Goal: Task Accomplishment & Management: Manage account settings

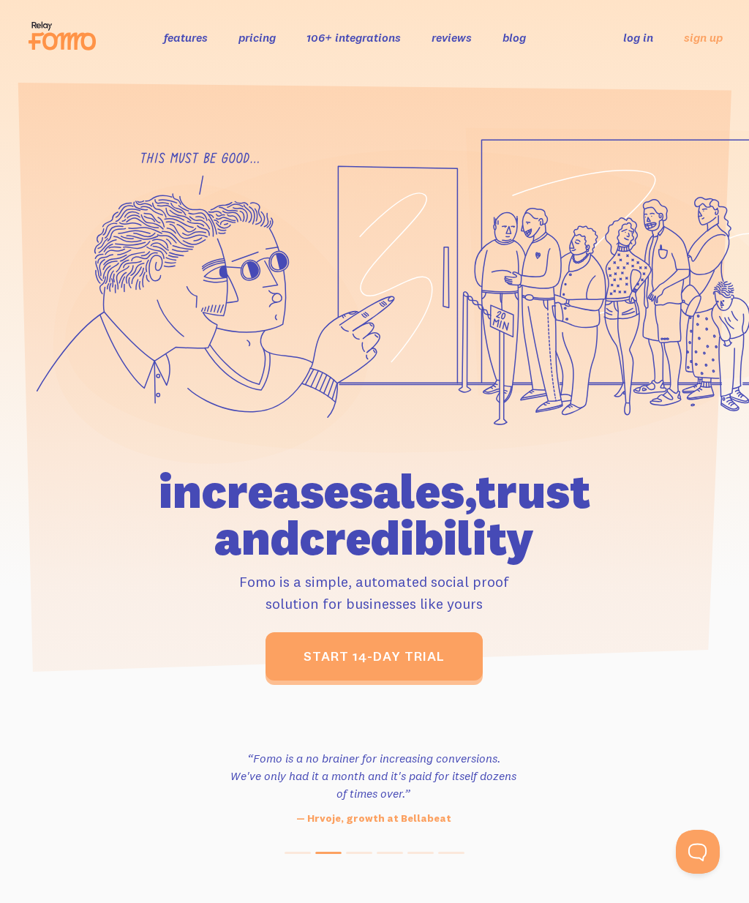
click at [645, 37] on link "log in" at bounding box center [638, 37] width 30 height 15
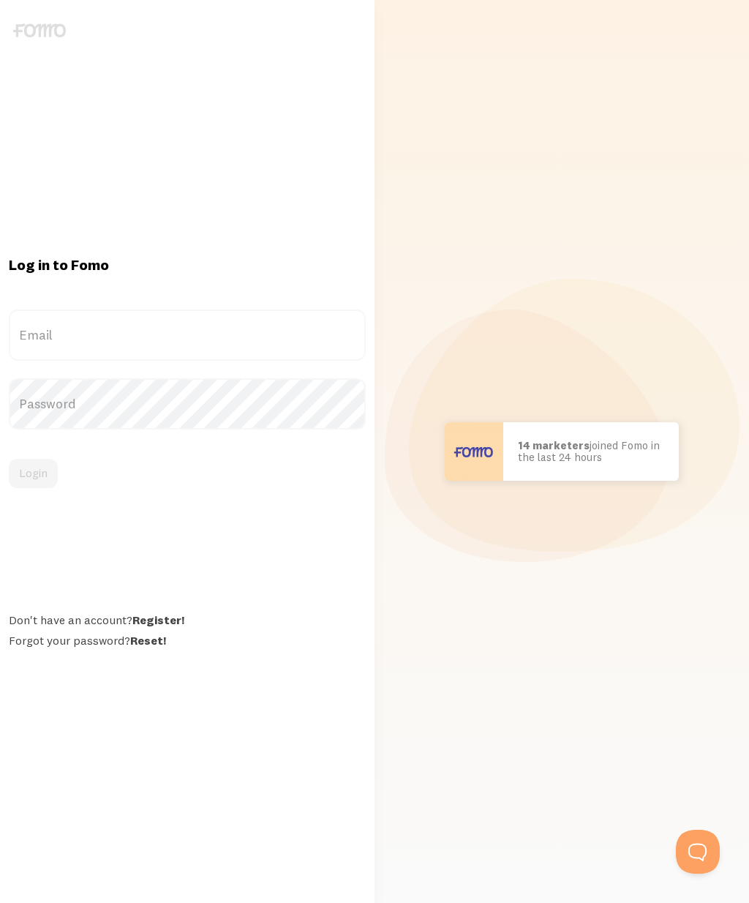
click at [77, 361] on label "Email" at bounding box center [187, 334] width 357 height 51
click at [77, 361] on input "Email" at bounding box center [187, 334] width 357 height 51
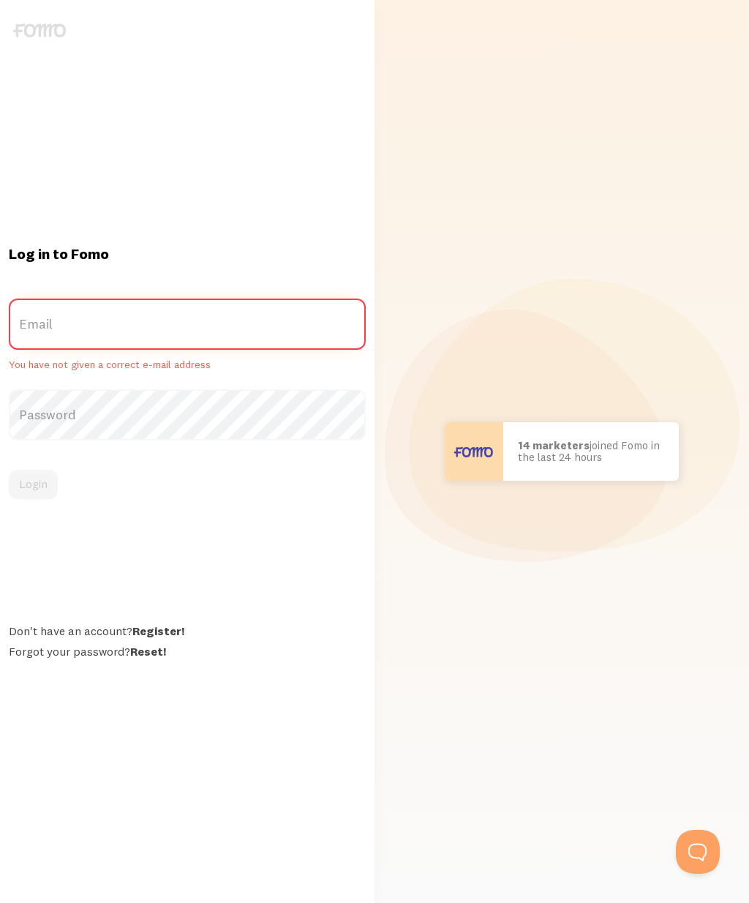
type input "[EMAIL_ADDRESS][DOMAIN_NAME]"
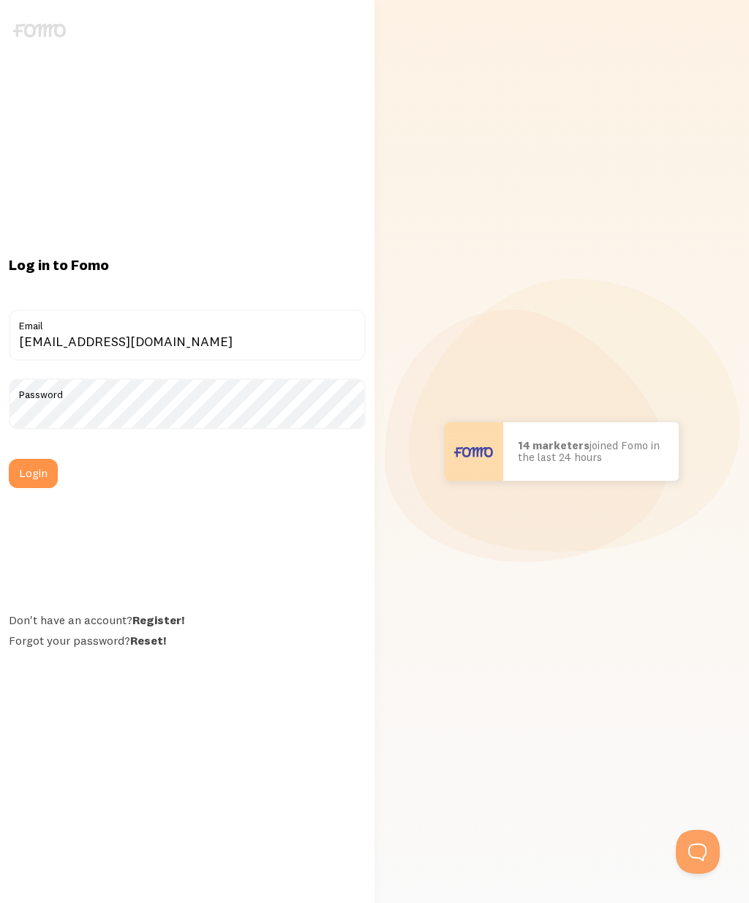
click at [28, 488] on button "Login" at bounding box center [33, 473] width 49 height 29
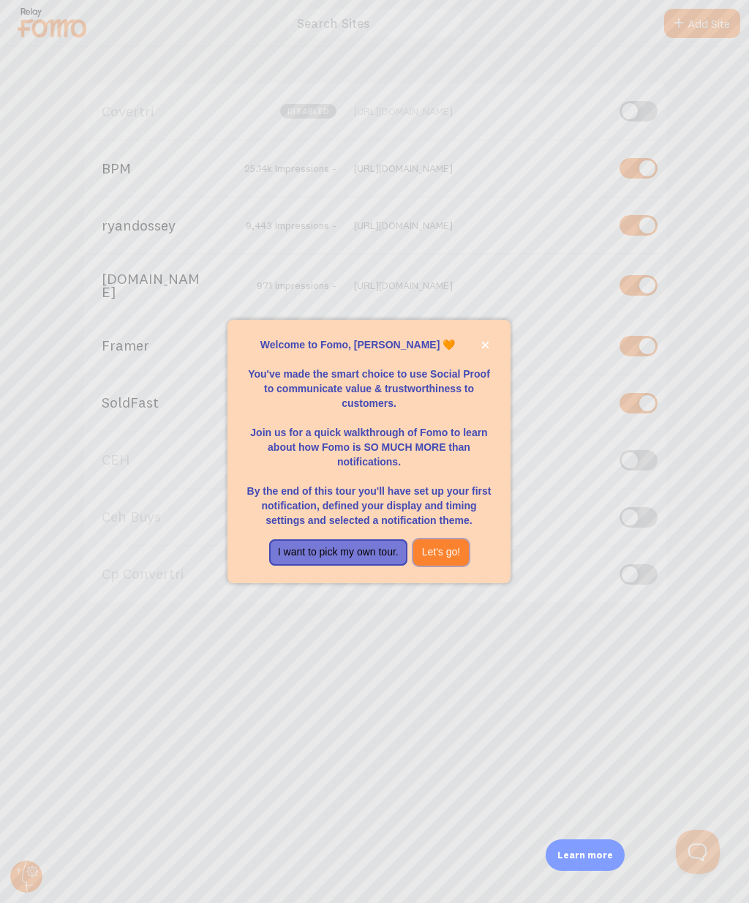
click at [465, 566] on button "Let's go!" at bounding box center [441, 552] width 56 height 26
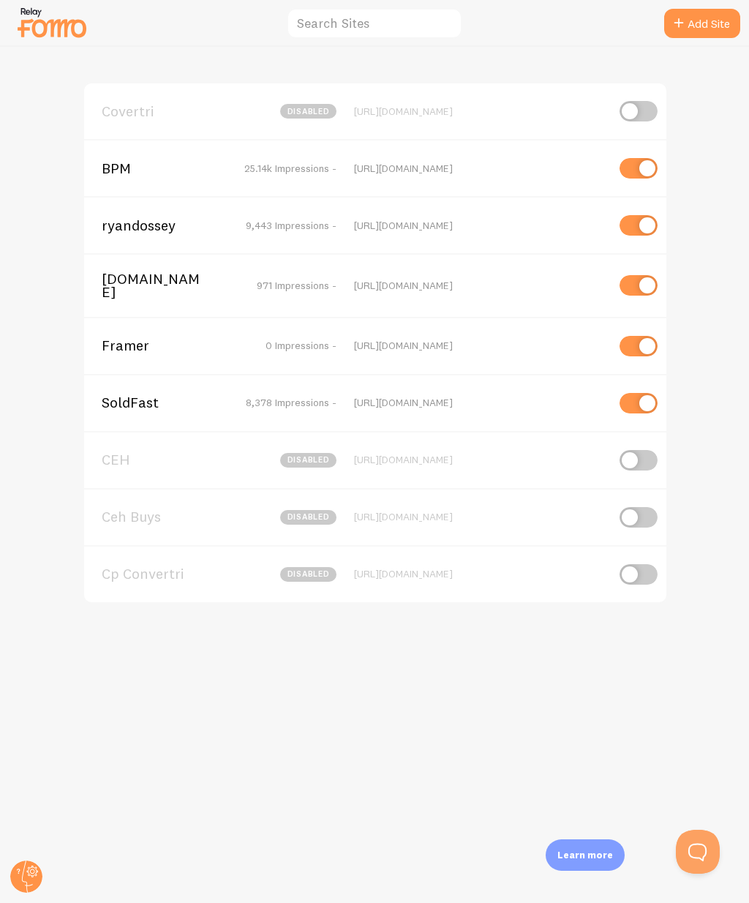
click at [17, 876] on circle at bounding box center [26, 876] width 32 height 32
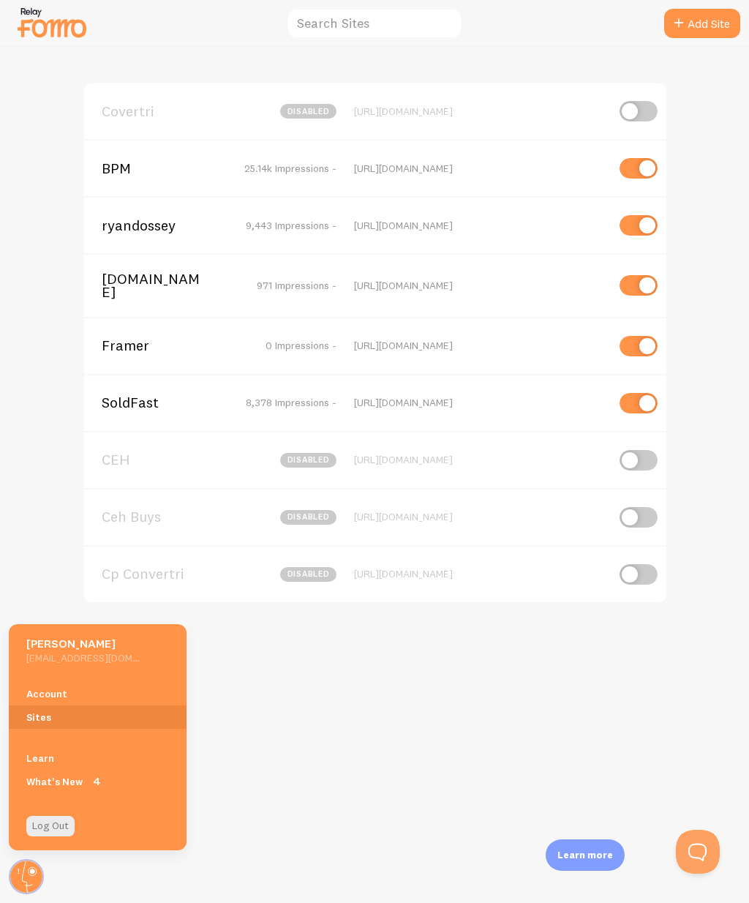
click at [39, 699] on link "Account" at bounding box center [98, 693] width 178 height 23
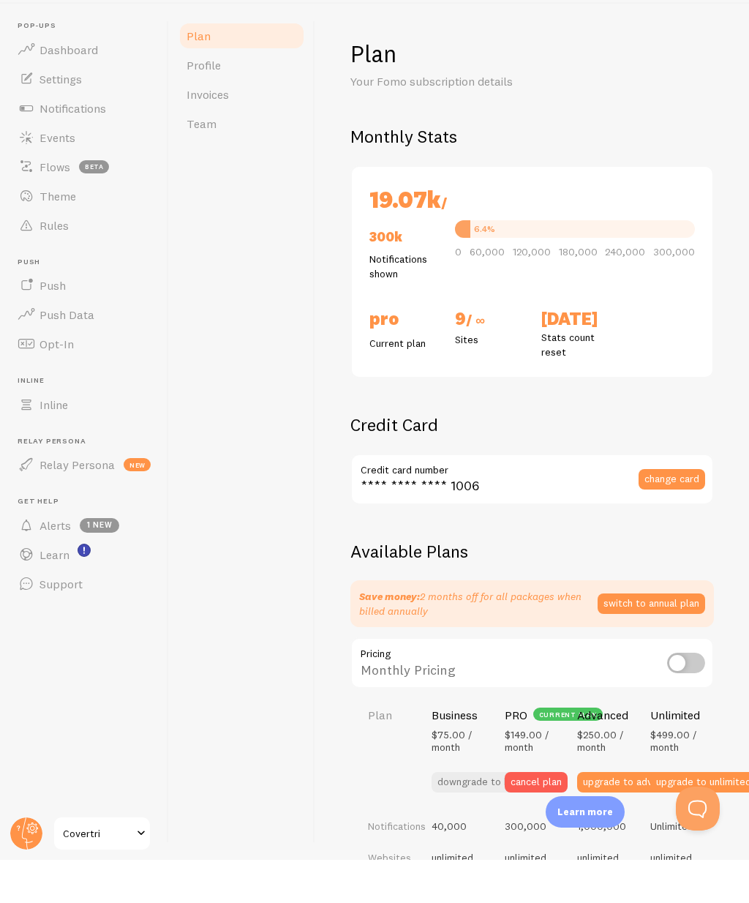
checkbox input "true"
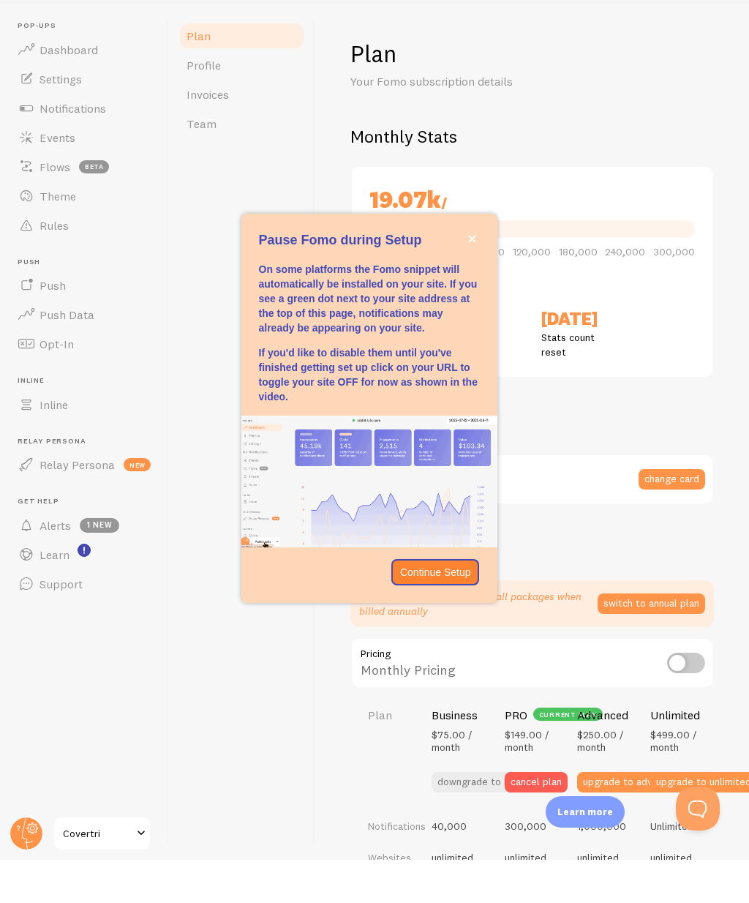
click at [468, 278] on icon "close," at bounding box center [472, 282] width 8 height 8
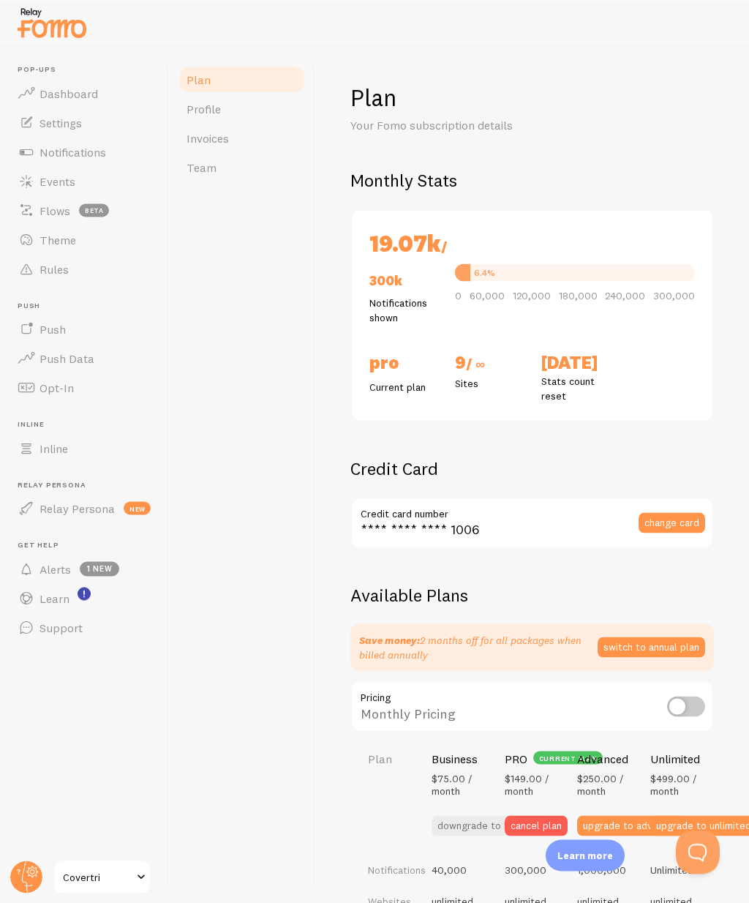
scroll to position [20, 0]
click at [48, 561] on span "Alerts" at bounding box center [55, 568] width 31 height 15
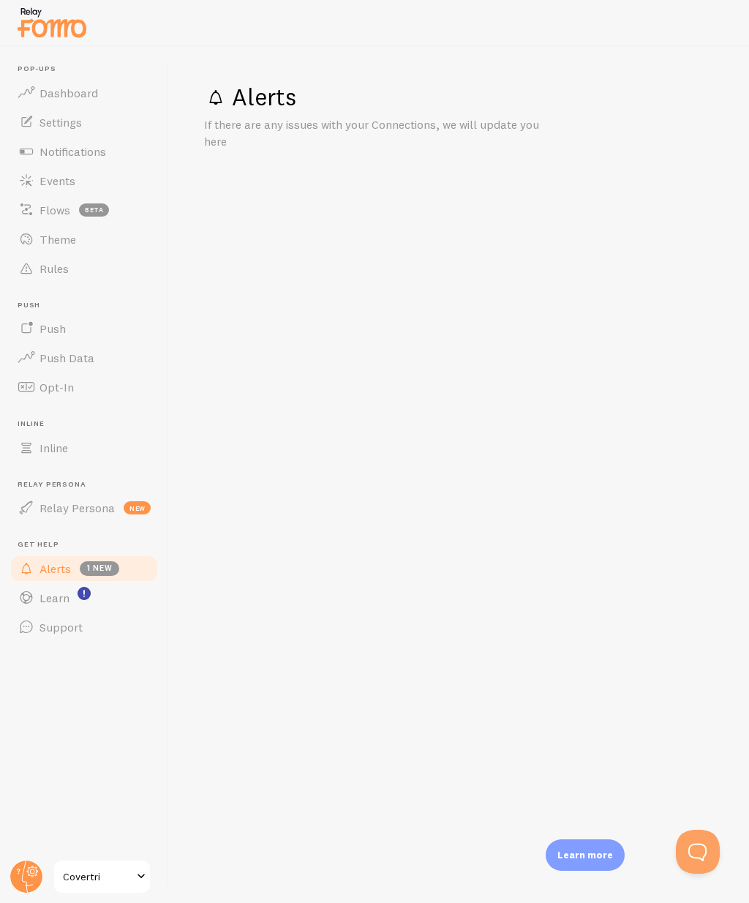
click at [48, 175] on span "Events" at bounding box center [58, 180] width 36 height 15
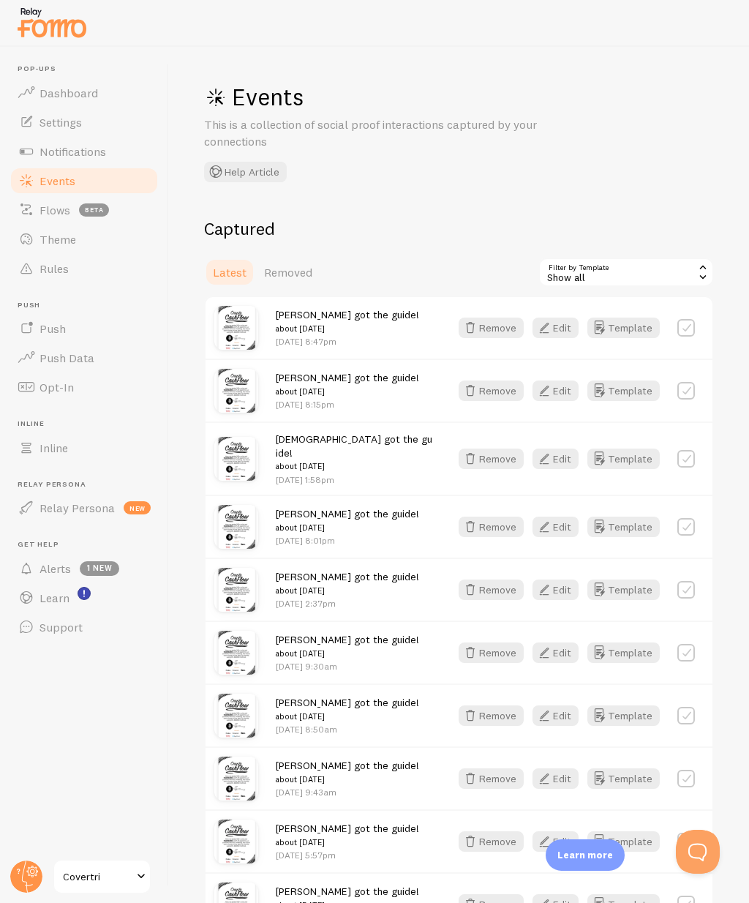
click at [58, 97] on span "Dashboard" at bounding box center [69, 93] width 59 height 15
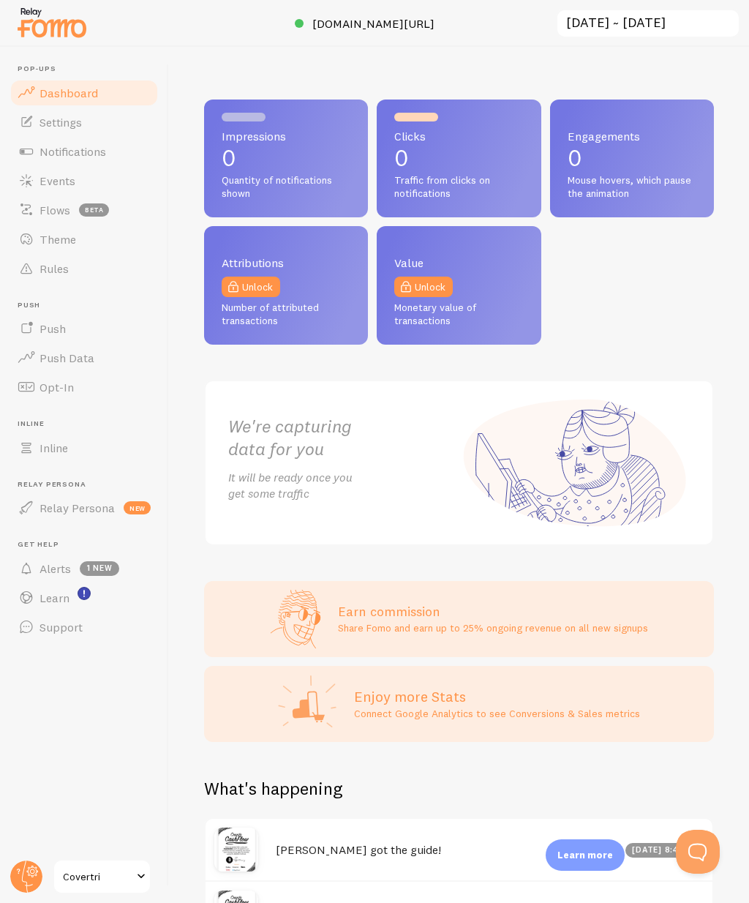
click at [312, 31] on span "[DOMAIN_NAME][URL]" at bounding box center [373, 23] width 122 height 15
click at [78, 885] on span "Covertri" at bounding box center [98, 877] width 70 height 18
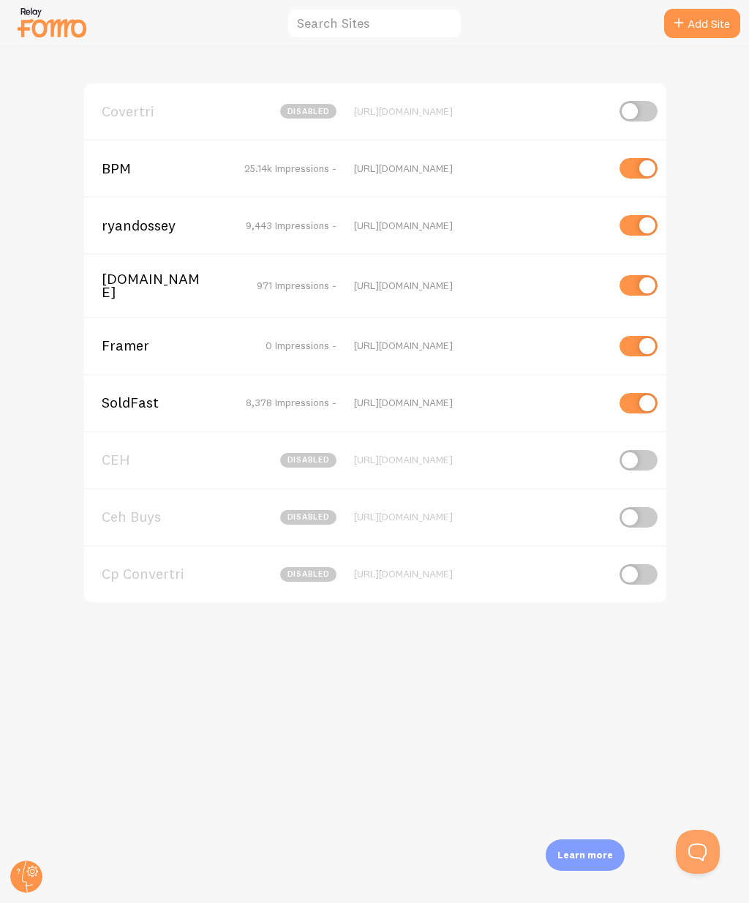
click at [132, 405] on span "SoldFast" at bounding box center [161, 402] width 118 height 13
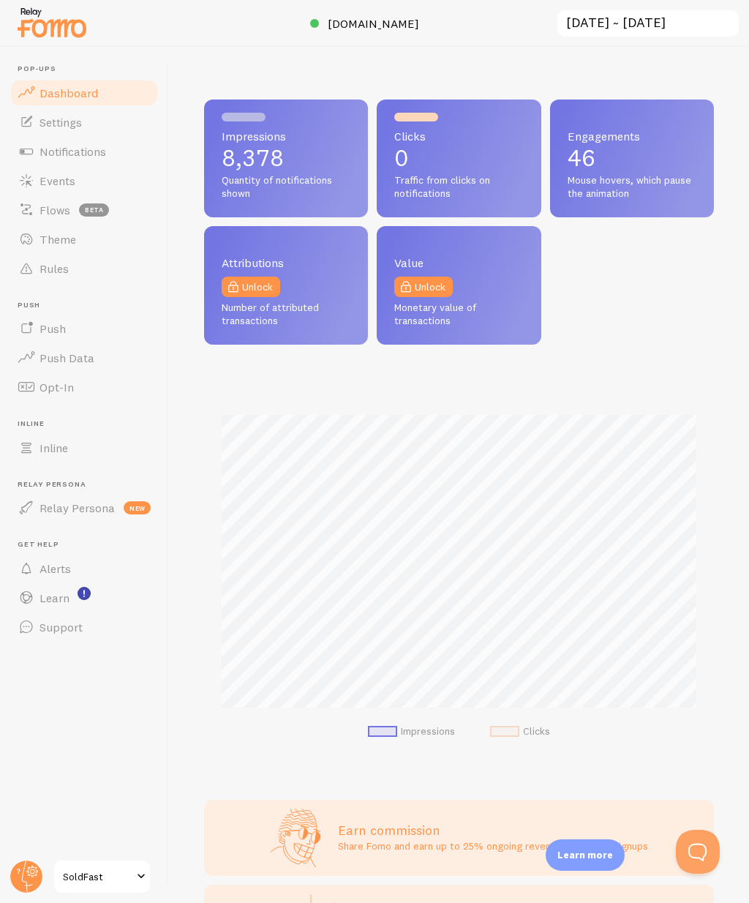
scroll to position [384, 510]
click at [52, 183] on span "Events" at bounding box center [58, 180] width 36 height 15
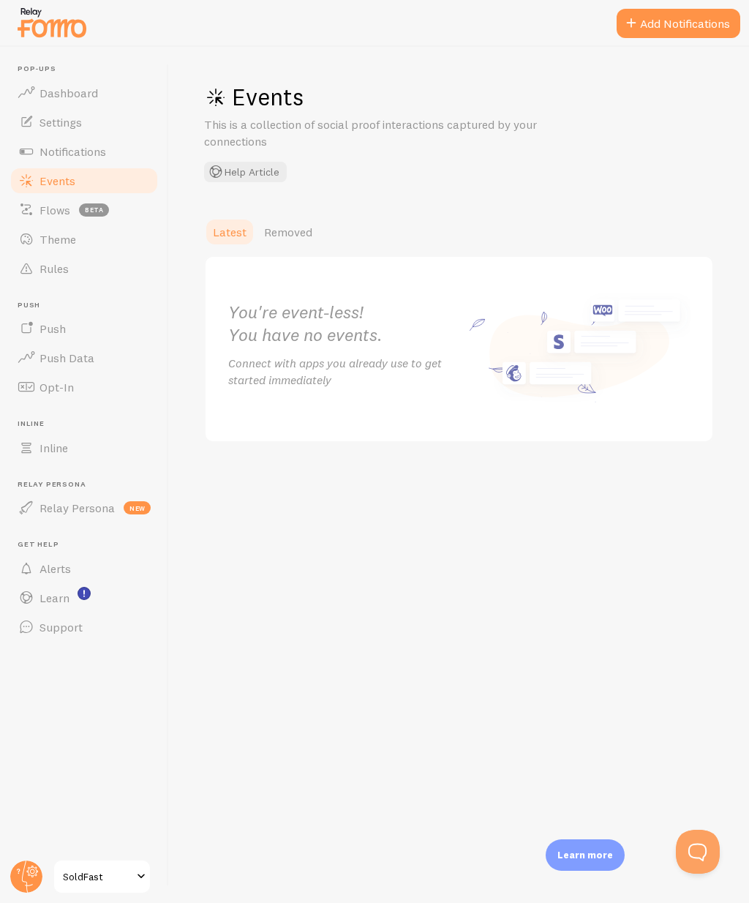
click at [78, 154] on span "Notifications" at bounding box center [73, 151] width 67 height 15
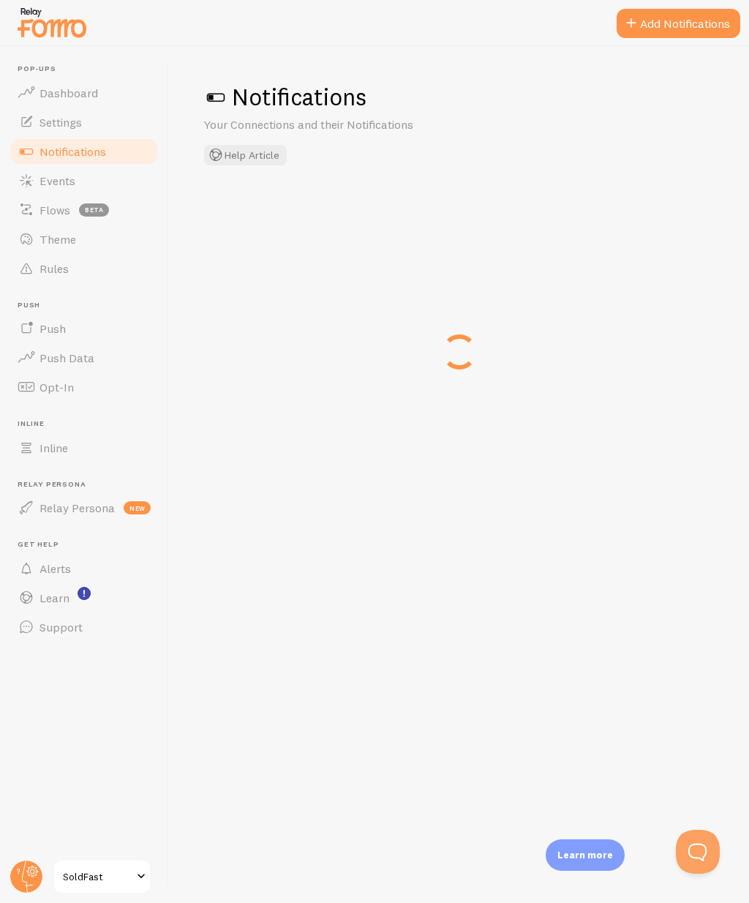
click at [55, 184] on span "Events" at bounding box center [58, 180] width 36 height 15
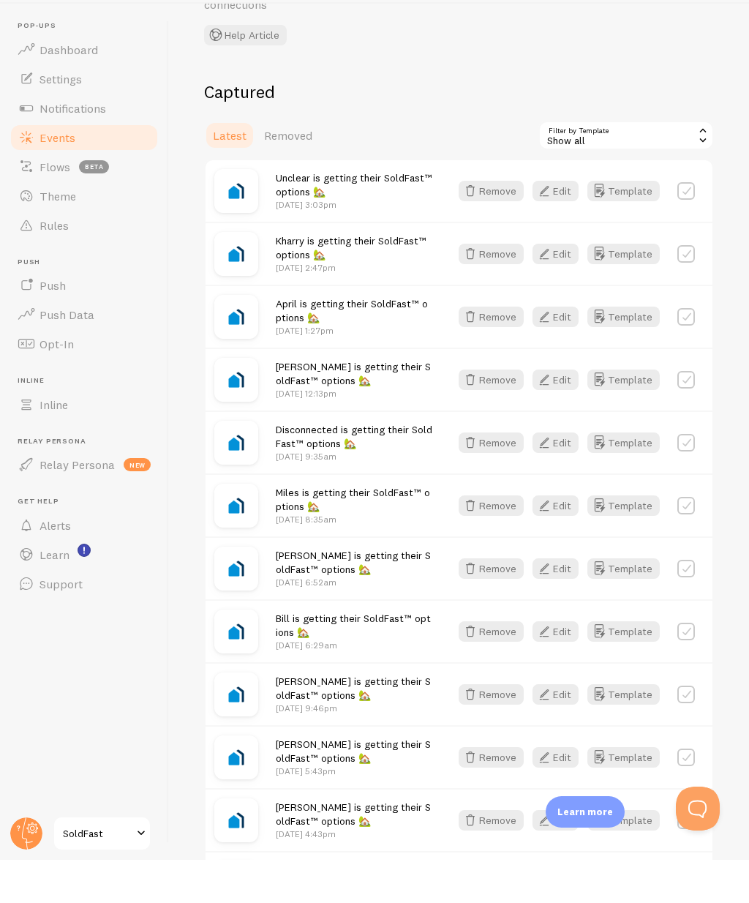
scroll to position [95, 0]
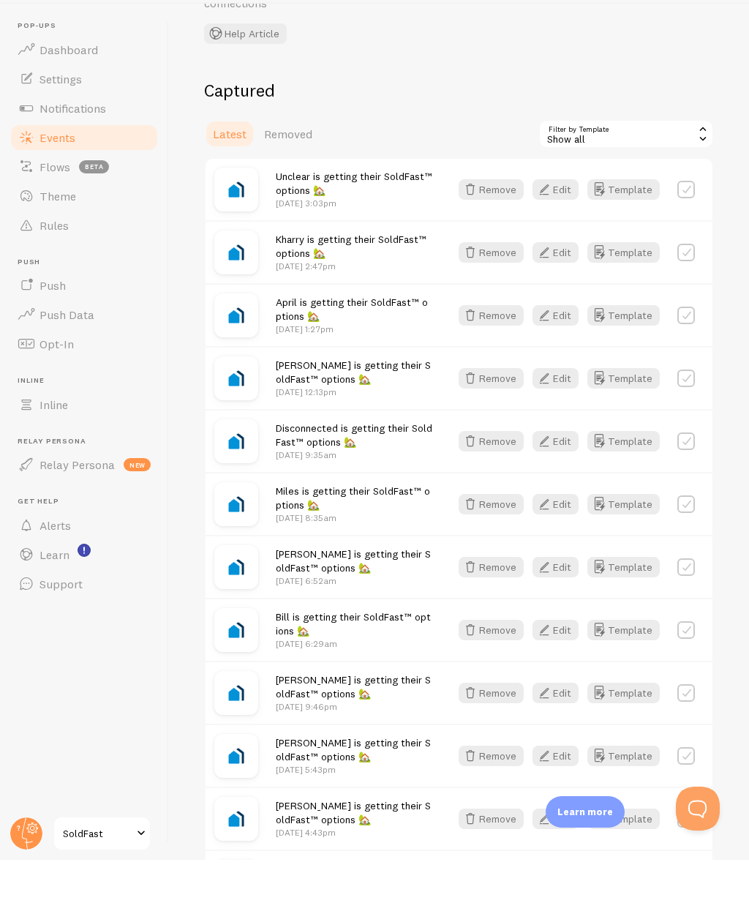
click at [51, 203] on span "Flows" at bounding box center [55, 210] width 31 height 15
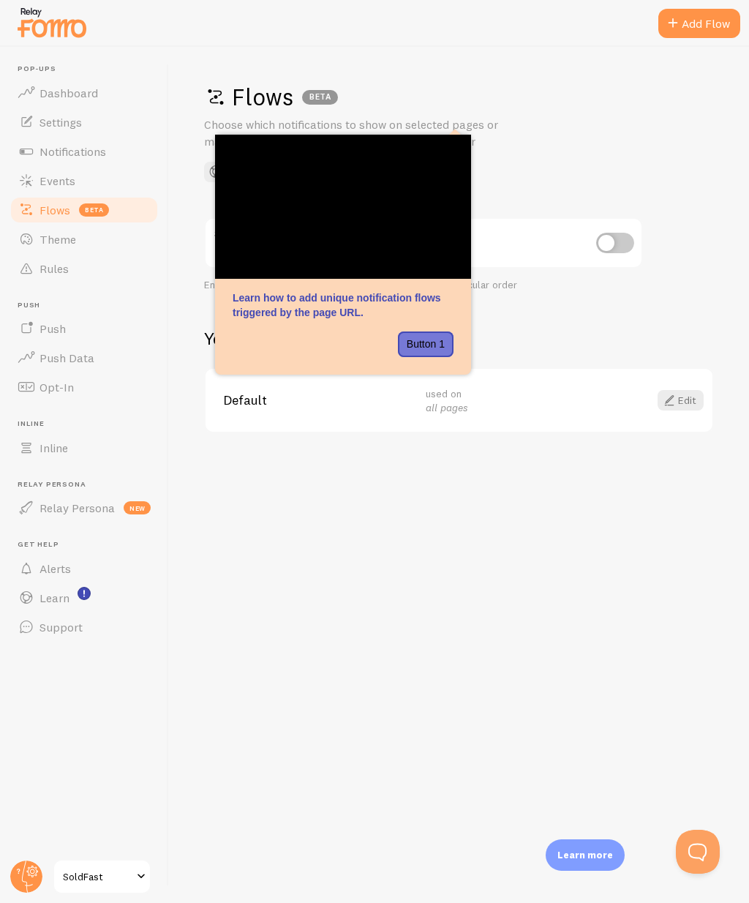
click at [234, 501] on div "Flows BETA Choose which notifications to show on selected pages or marketing ca…" at bounding box center [459, 475] width 580 height 856
click at [274, 490] on div "Flows BETA Choose which notifications to show on selected pages or marketing ca…" at bounding box center [459, 475] width 580 height 856
click at [328, 474] on div "Flows BETA Choose which notifications to show on selected pages or marketing ca…" at bounding box center [459, 475] width 580 height 856
click at [688, 397] on link "Edit" at bounding box center [681, 400] width 46 height 20
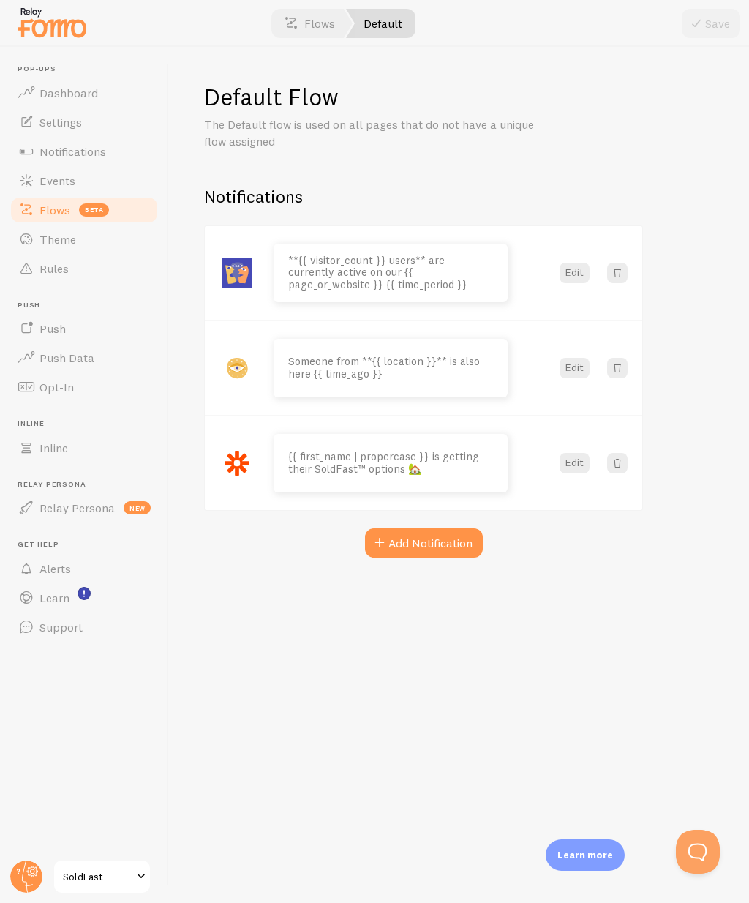
click at [58, 269] on span "Rules" at bounding box center [54, 268] width 29 height 15
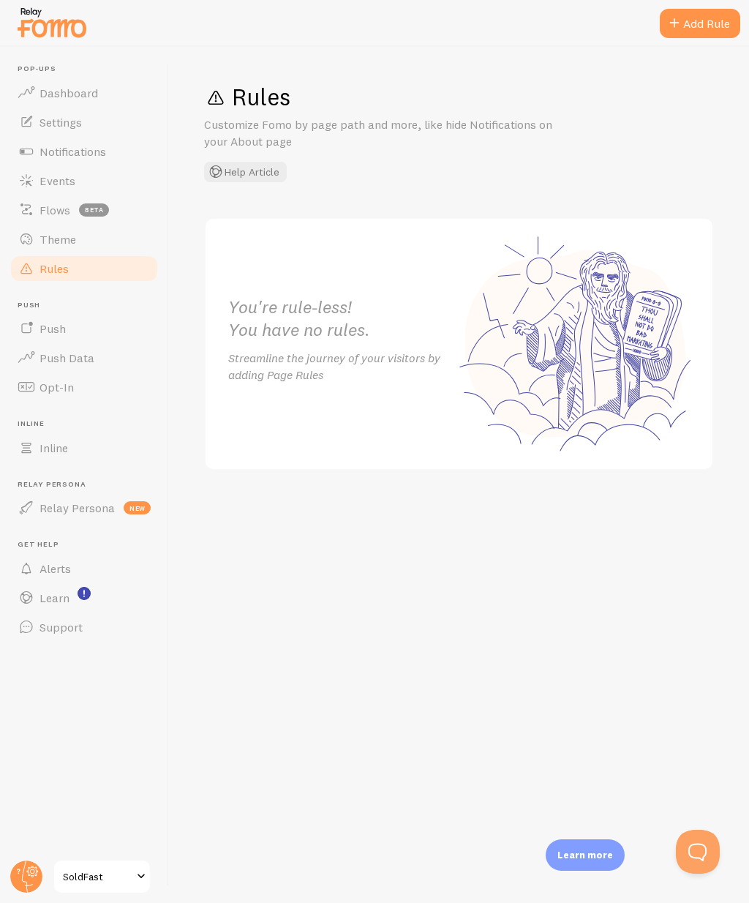
click at [51, 154] on span "Notifications" at bounding box center [73, 151] width 67 height 15
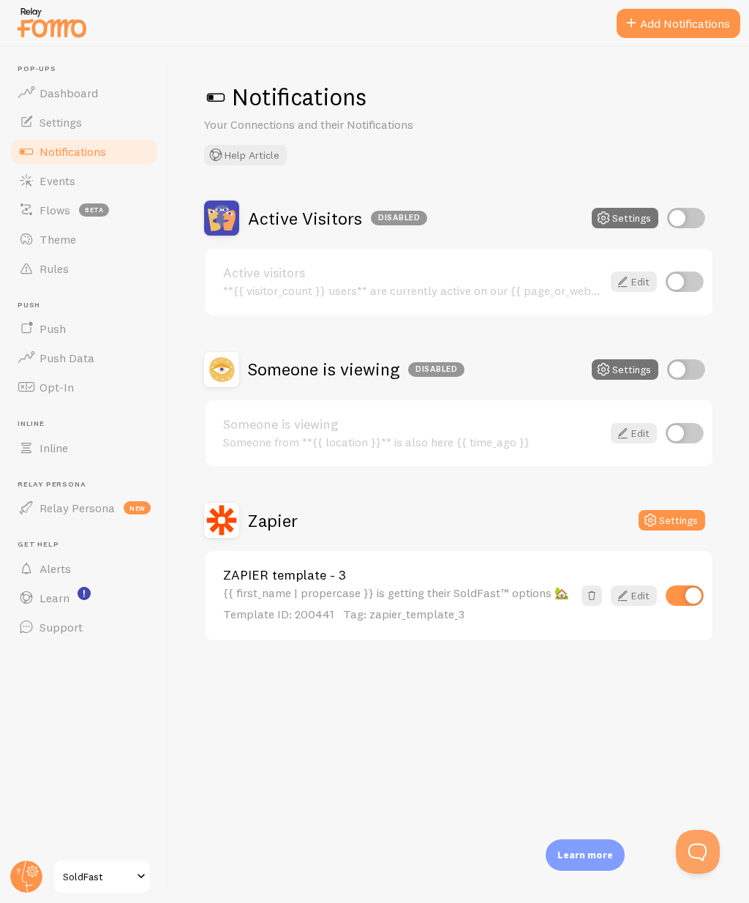
click at [677, 517] on button "Settings" at bounding box center [672, 520] width 67 height 20
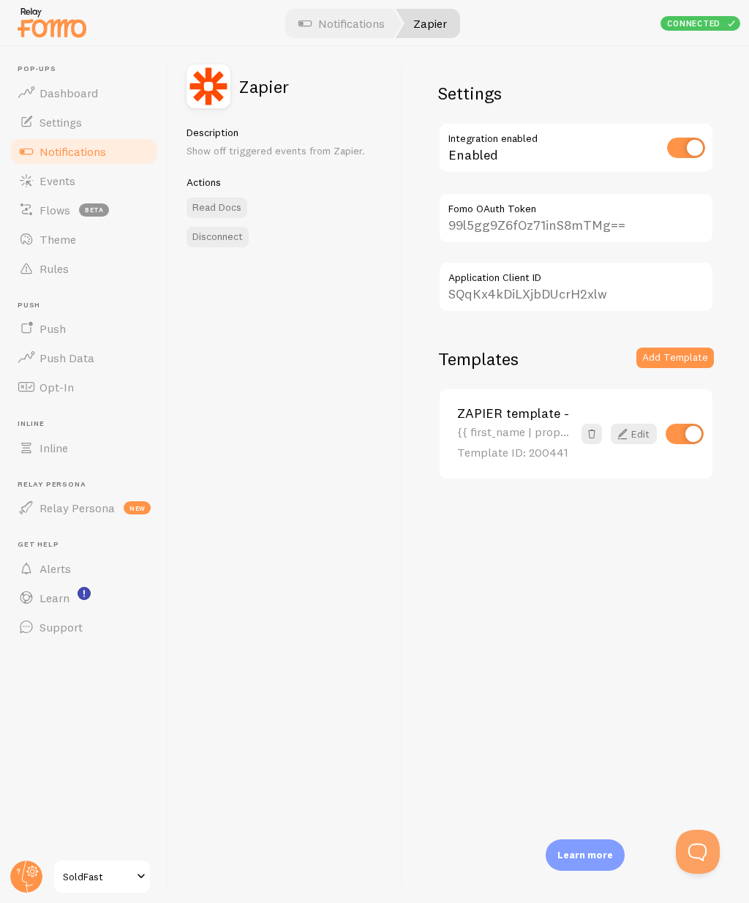
click at [637, 435] on link "Edit" at bounding box center [634, 434] width 46 height 20
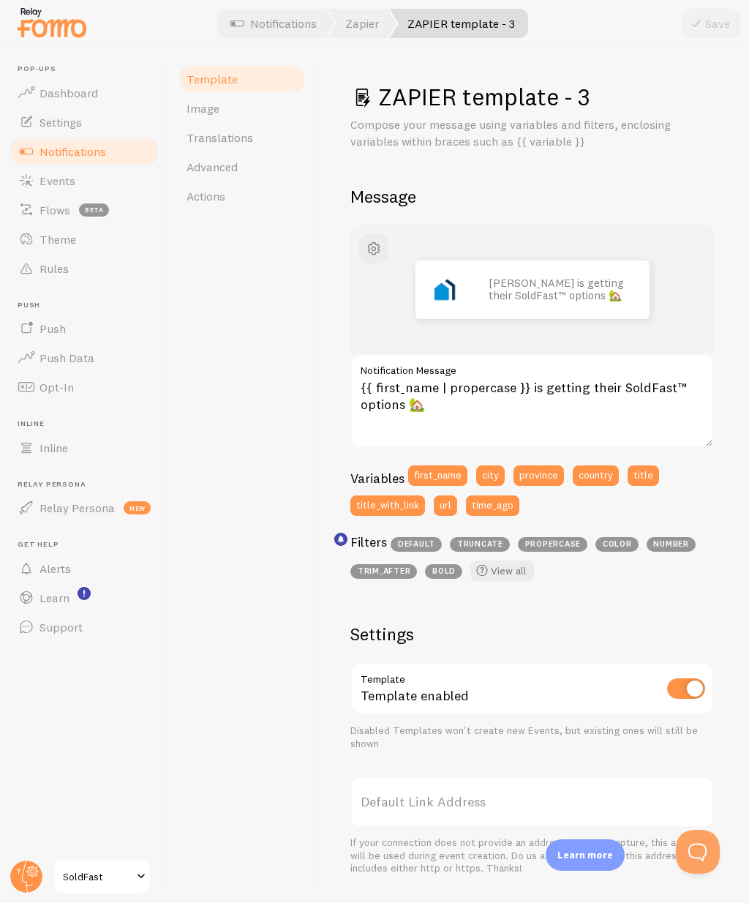
click at [191, 174] on link "Advanced" at bounding box center [242, 166] width 128 height 29
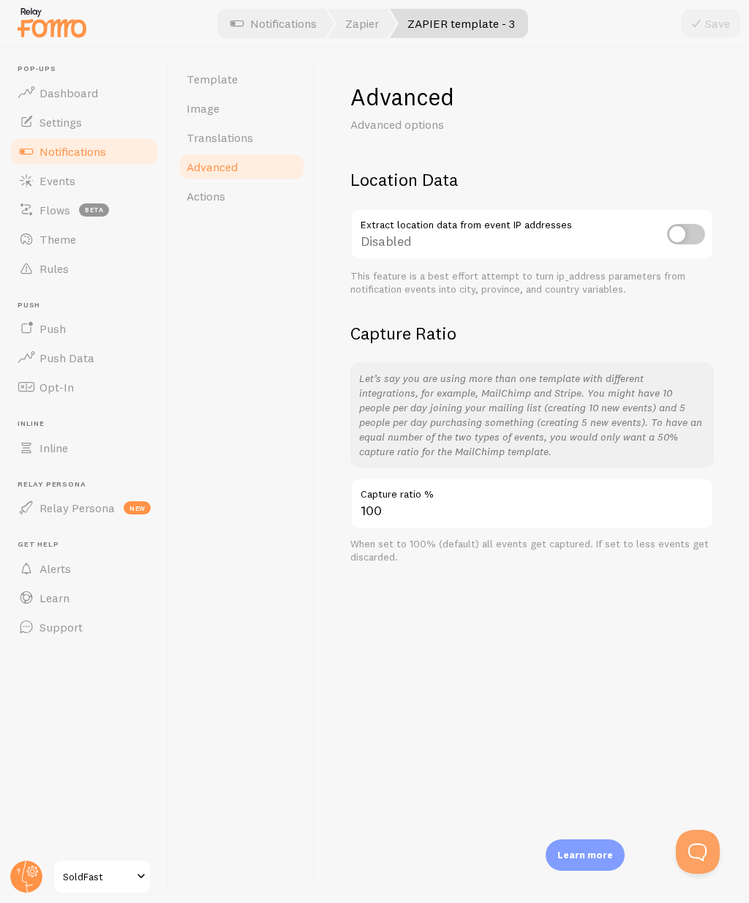
click at [198, 204] on link "Actions" at bounding box center [242, 195] width 128 height 29
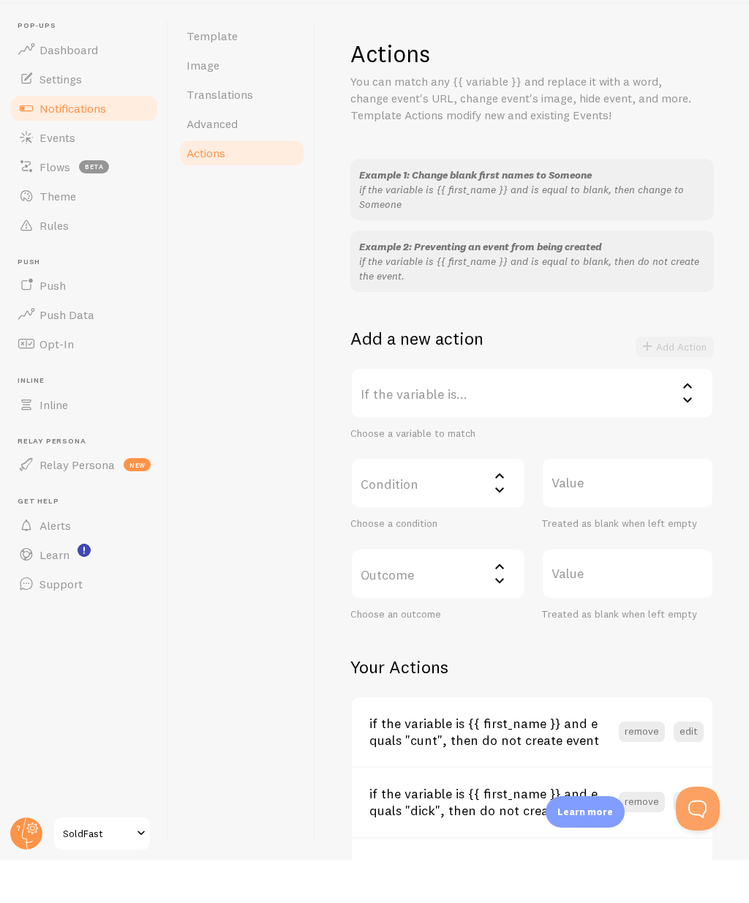
scroll to position [27, 0]
click at [396, 410] on label "If the variable is..." at bounding box center [532, 435] width 364 height 51
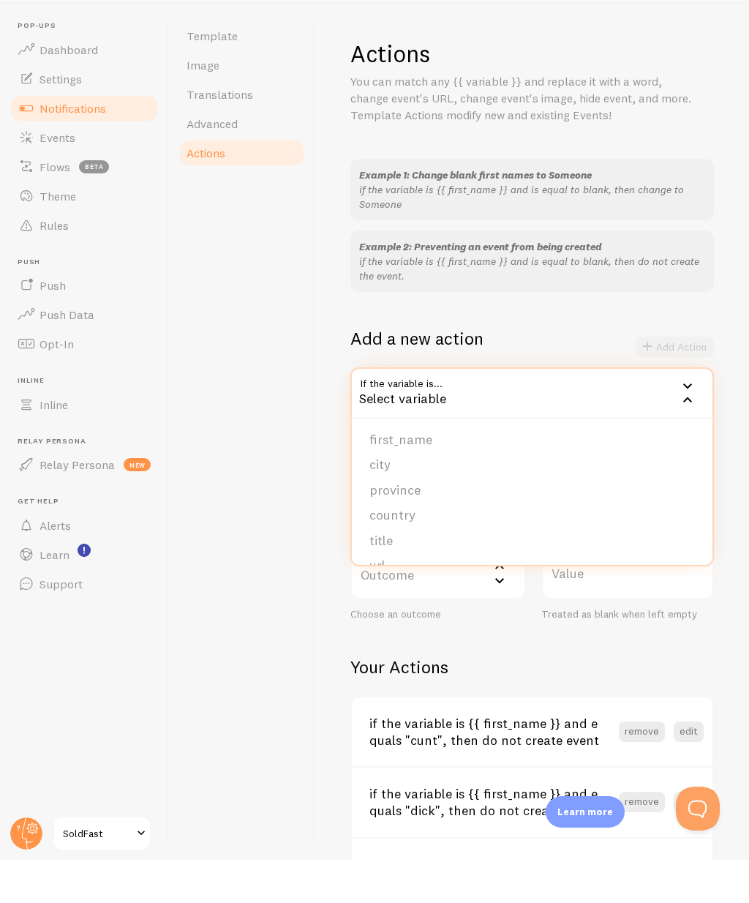
click at [386, 470] on li "first_name" at bounding box center [532, 483] width 361 height 26
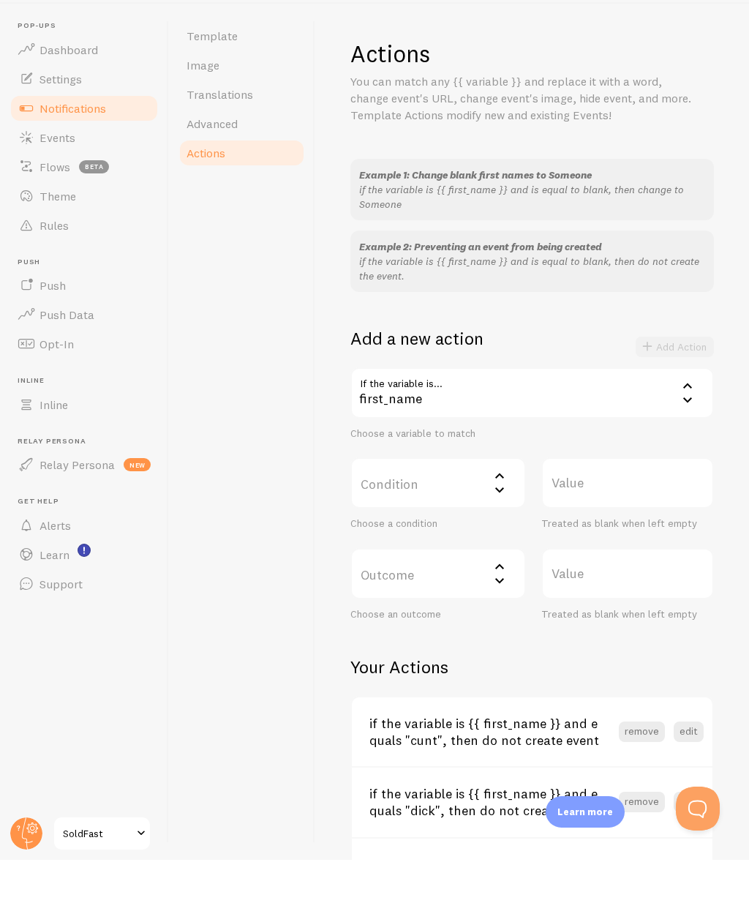
click at [579, 500] on label "Value" at bounding box center [627, 525] width 173 height 51
click at [579, 500] on input "Value" at bounding box center [627, 525] width 173 height 51
click at [386, 500] on label "Condition" at bounding box center [438, 525] width 176 height 51
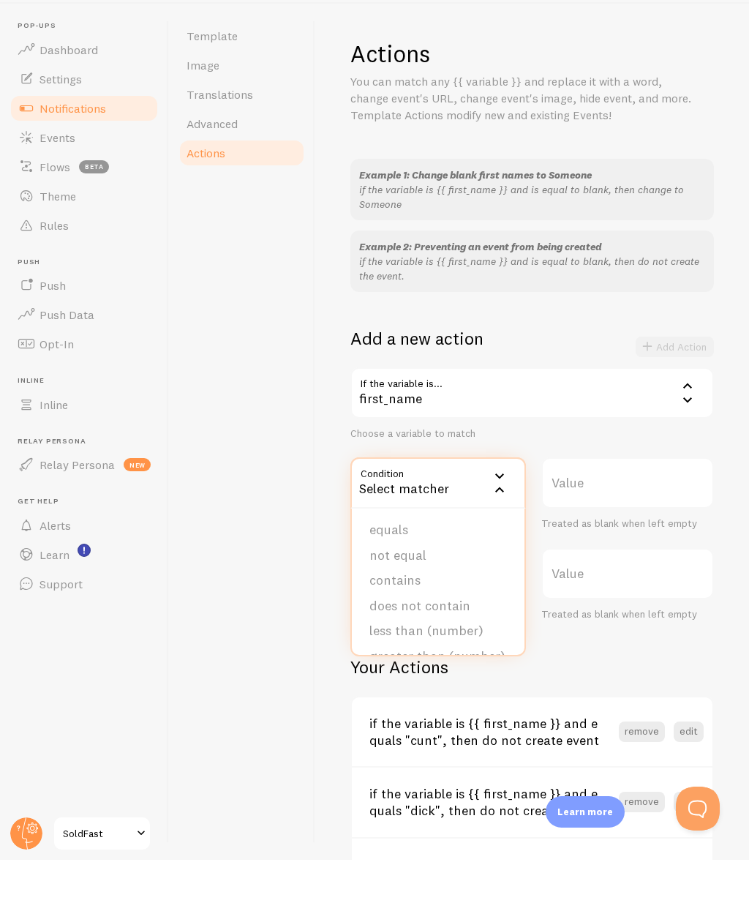
click at [381, 611] on li "contains" at bounding box center [438, 624] width 173 height 26
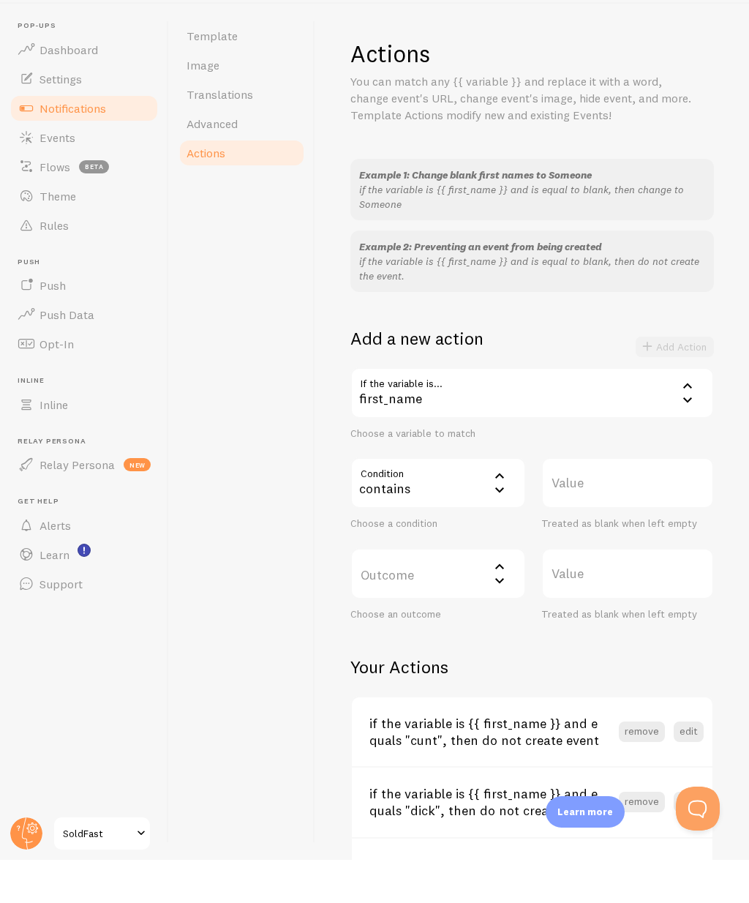
click at [579, 500] on label "Value" at bounding box center [627, 525] width 173 height 51
click at [579, 500] on input "Value" at bounding box center [627, 525] width 173 height 51
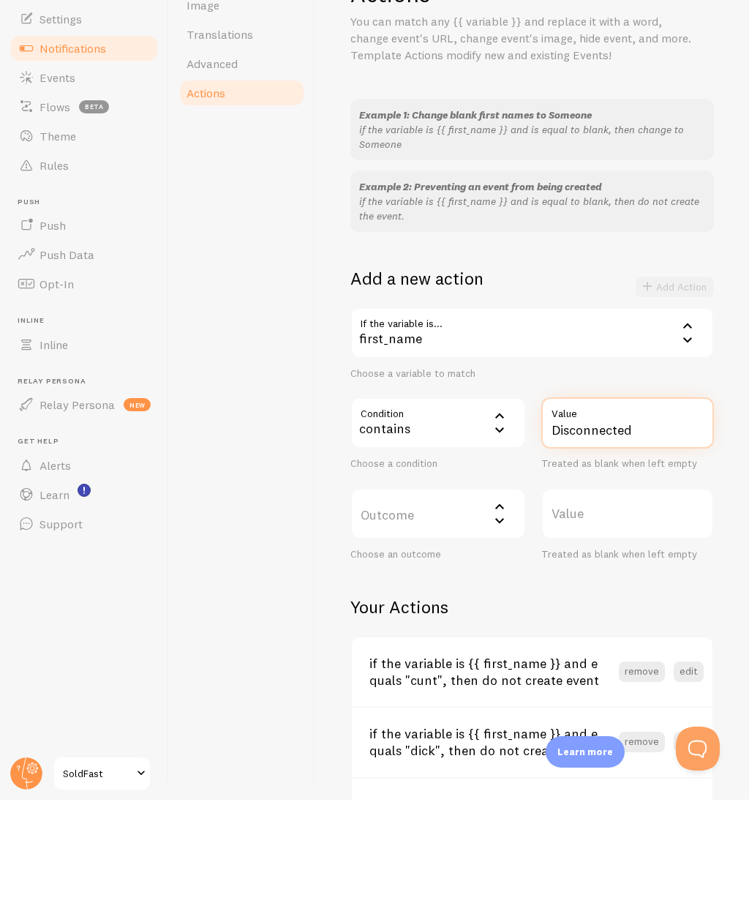
type input "Disconnected"
click at [391, 591] on label "Outcome" at bounding box center [438, 616] width 176 height 51
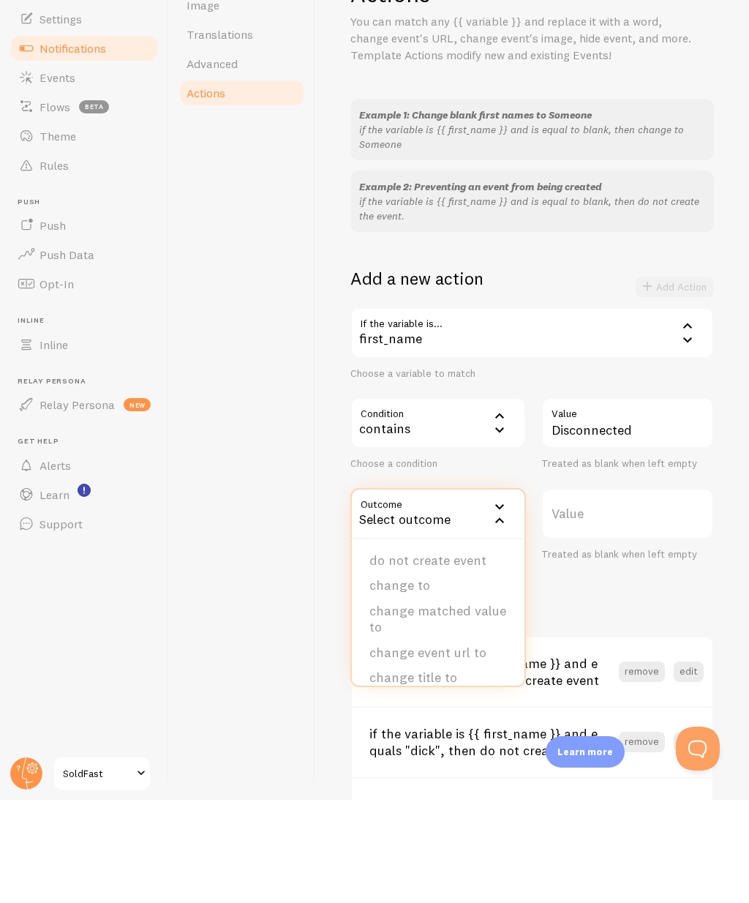
scroll to position [59, 0]
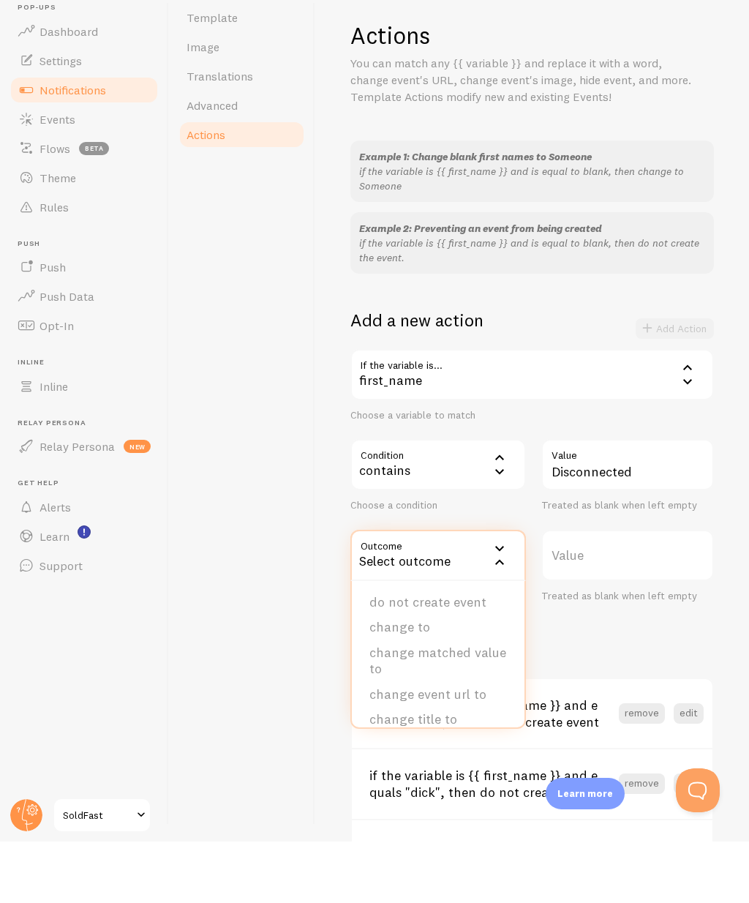
click at [382, 651] on li "do not create event" at bounding box center [438, 664] width 173 height 26
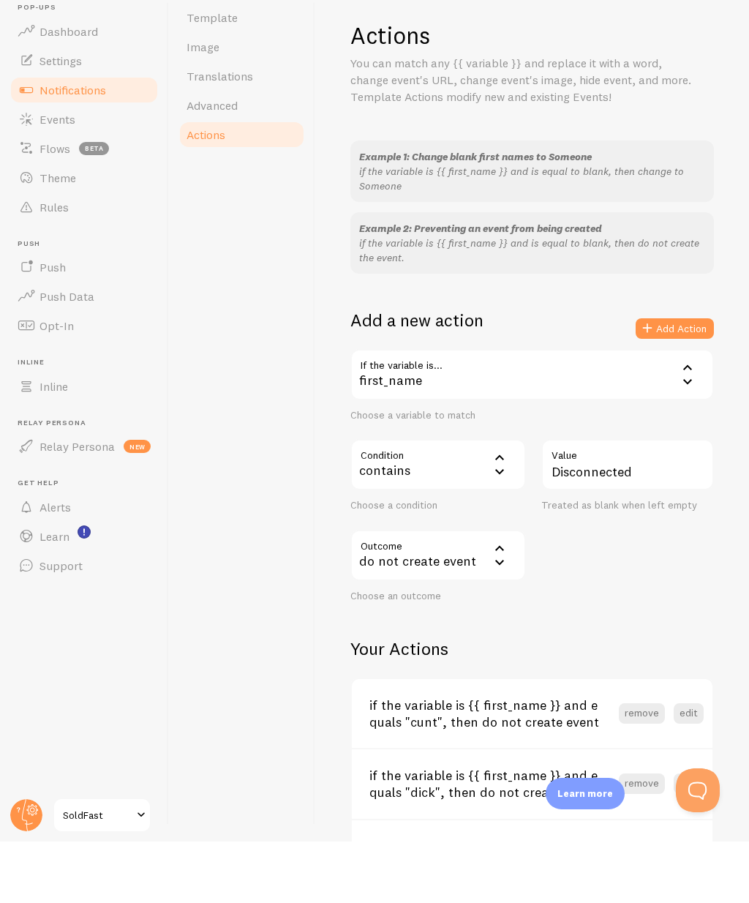
click at [688, 380] on button "Add Action" at bounding box center [675, 390] width 78 height 20
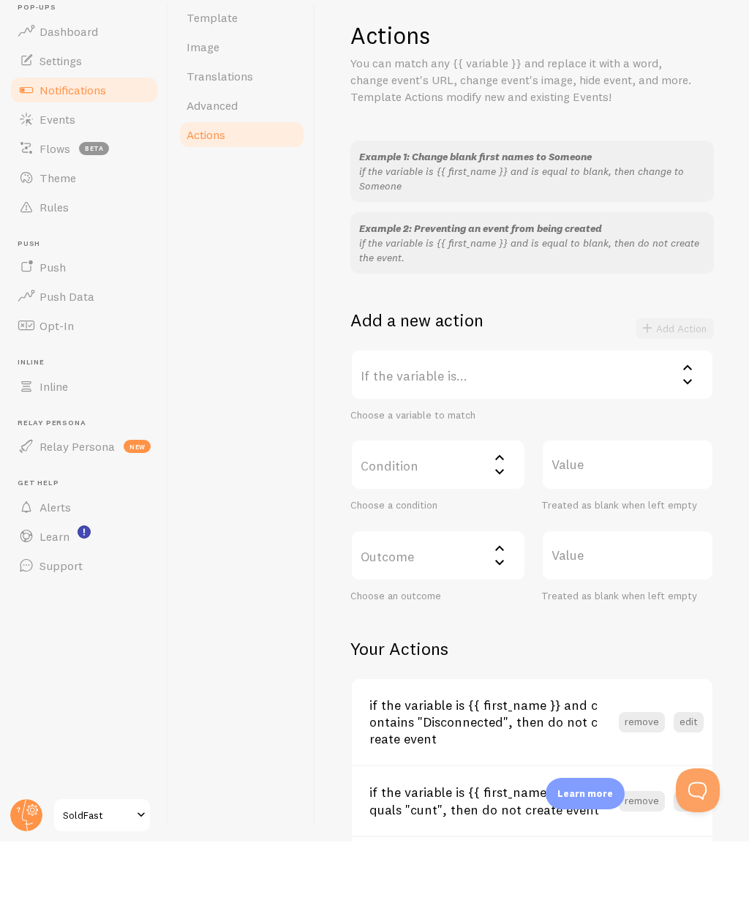
click at [604, 410] on label "If the variable is..." at bounding box center [532, 435] width 364 height 51
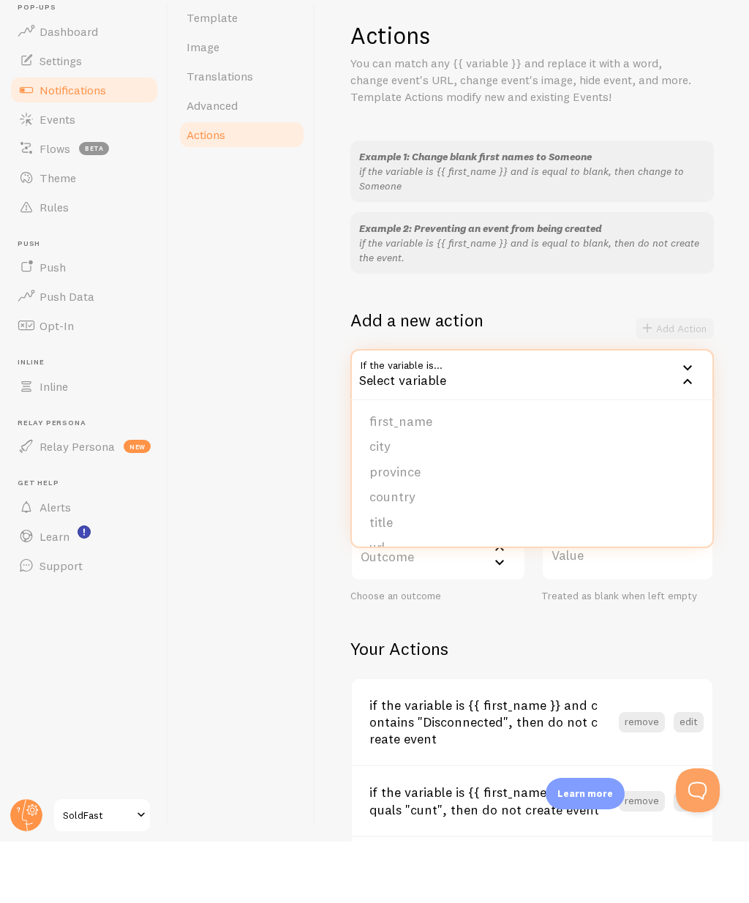
click at [372, 470] on li "first_name" at bounding box center [532, 483] width 361 height 26
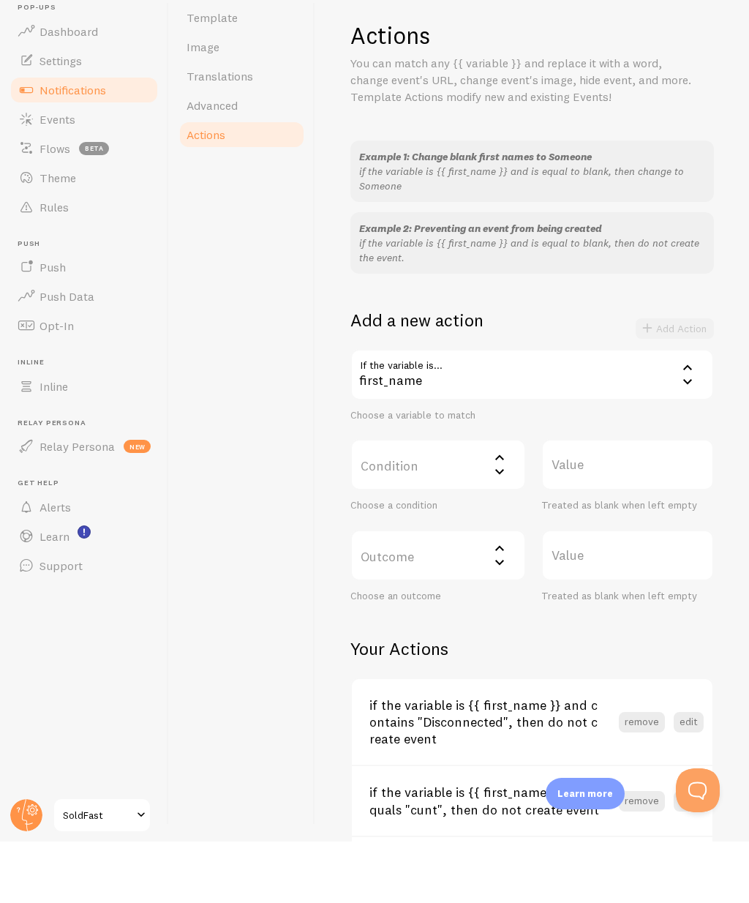
click at [389, 500] on label "Condition" at bounding box center [438, 525] width 176 height 51
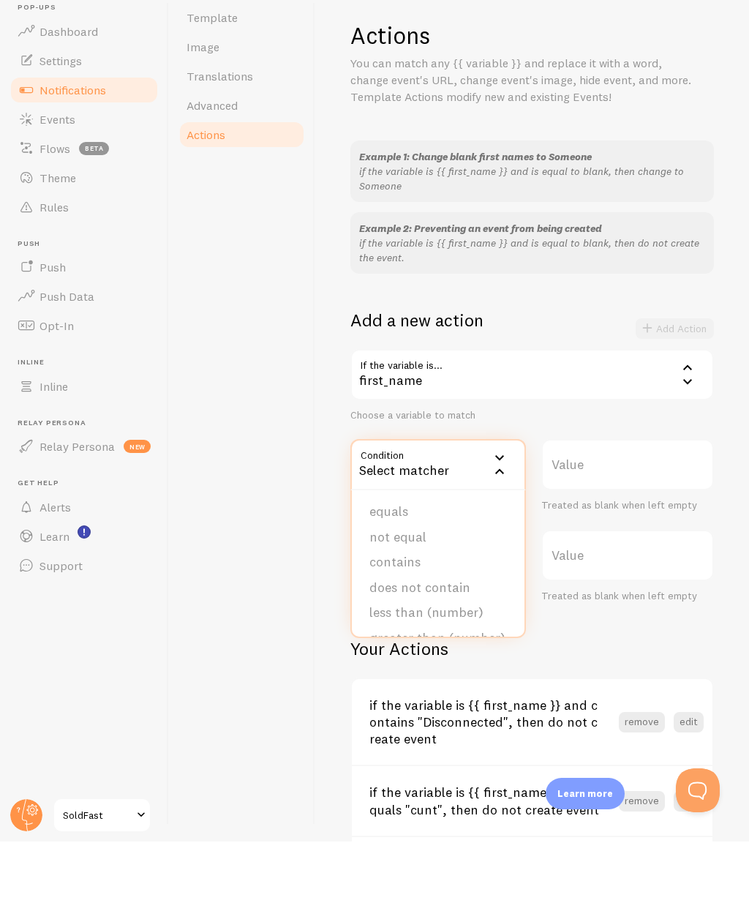
click at [385, 611] on li "contains" at bounding box center [438, 624] width 173 height 26
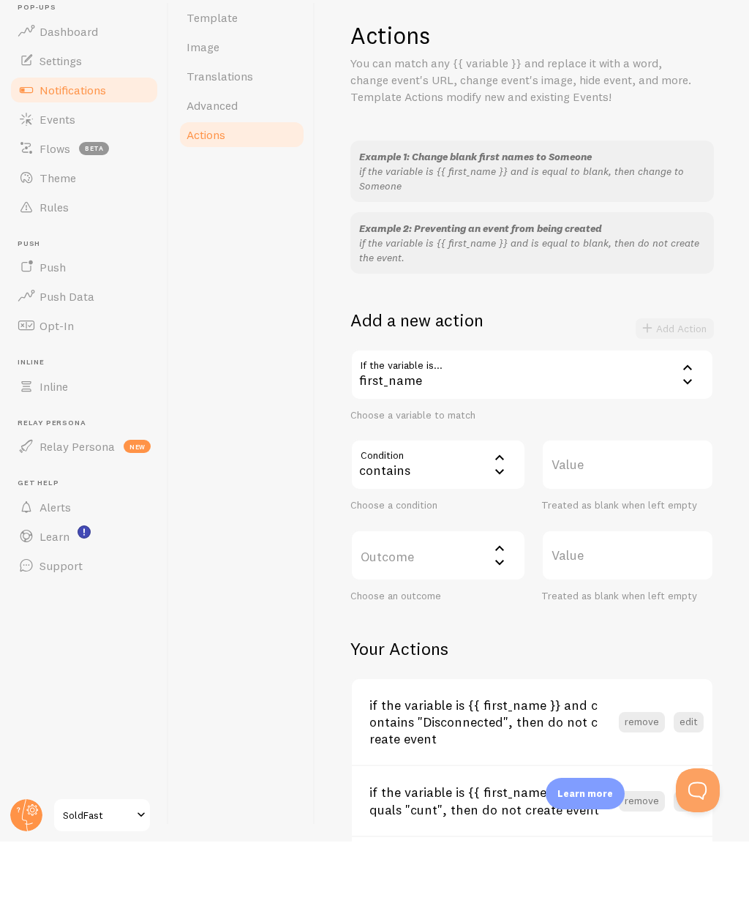
click at [584, 500] on label "Value" at bounding box center [627, 525] width 173 height 51
click at [584, 500] on input "Value" at bounding box center [627, 525] width 173 height 51
type input "Take"
click at [379, 591] on label "Outcome" at bounding box center [438, 616] width 176 height 51
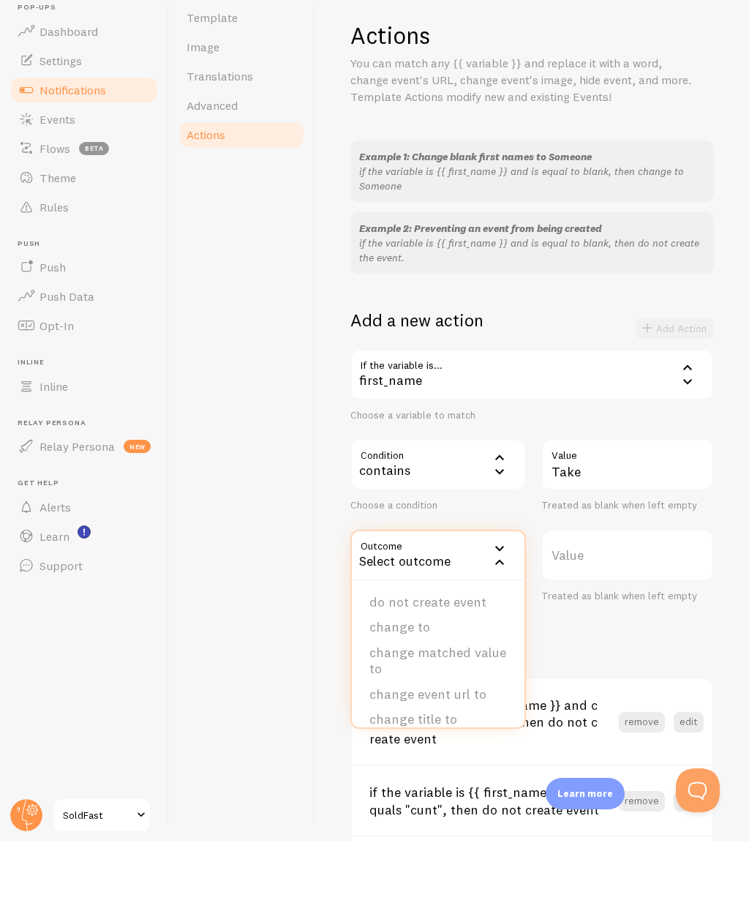
click at [393, 651] on li "do not create event" at bounding box center [438, 664] width 173 height 26
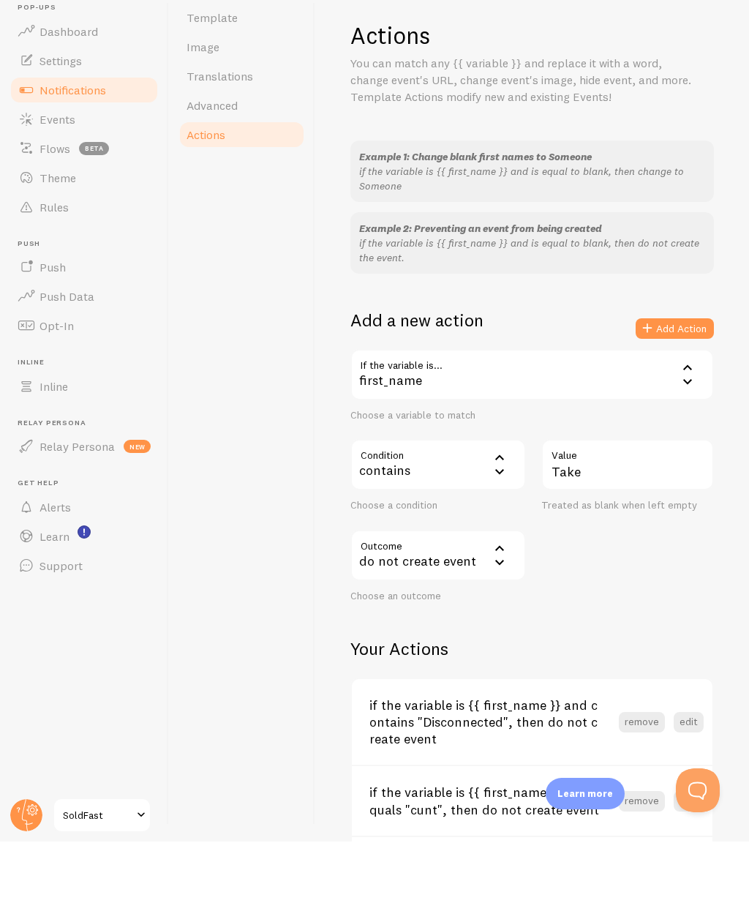
click at [662, 380] on button "Add Action" at bounding box center [675, 390] width 78 height 20
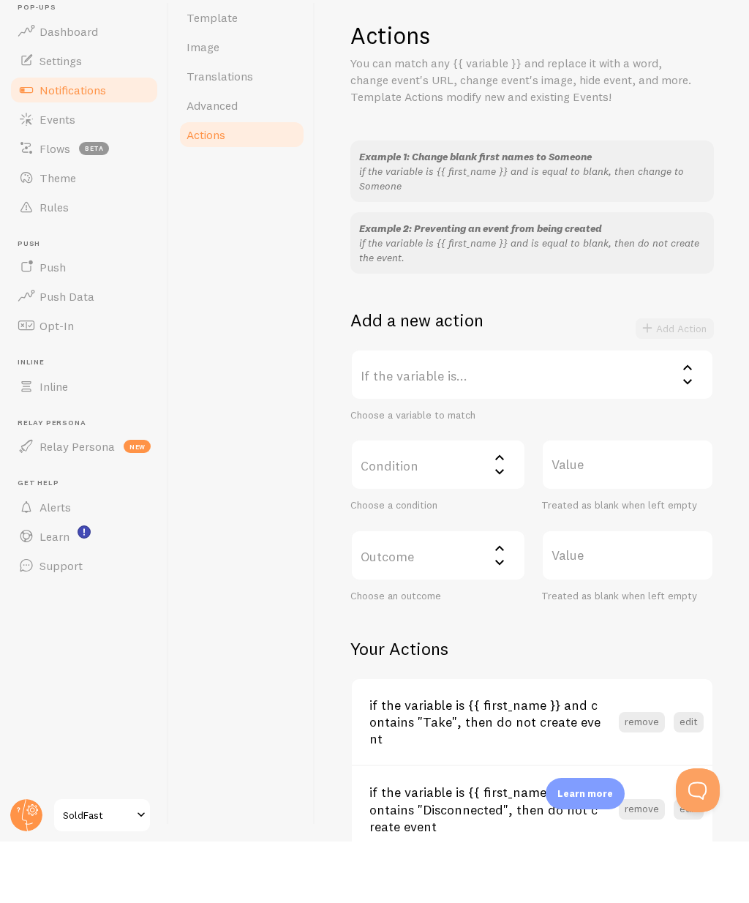
click at [409, 410] on label "If the variable is..." at bounding box center [532, 435] width 364 height 51
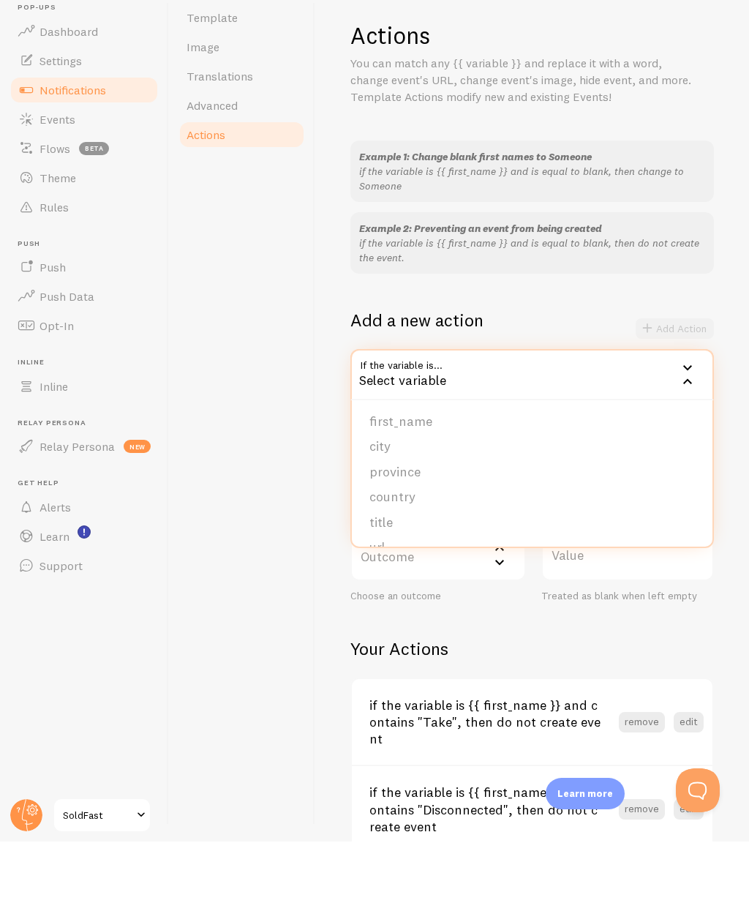
click at [386, 470] on li "first_name" at bounding box center [532, 483] width 361 height 26
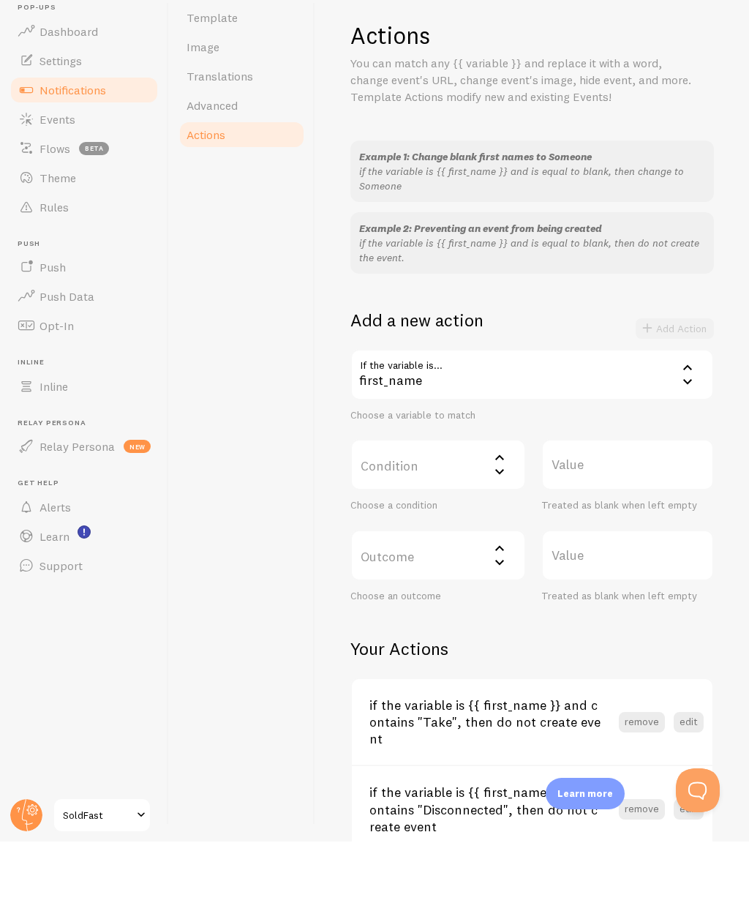
click at [465, 500] on label "Condition" at bounding box center [438, 525] width 176 height 51
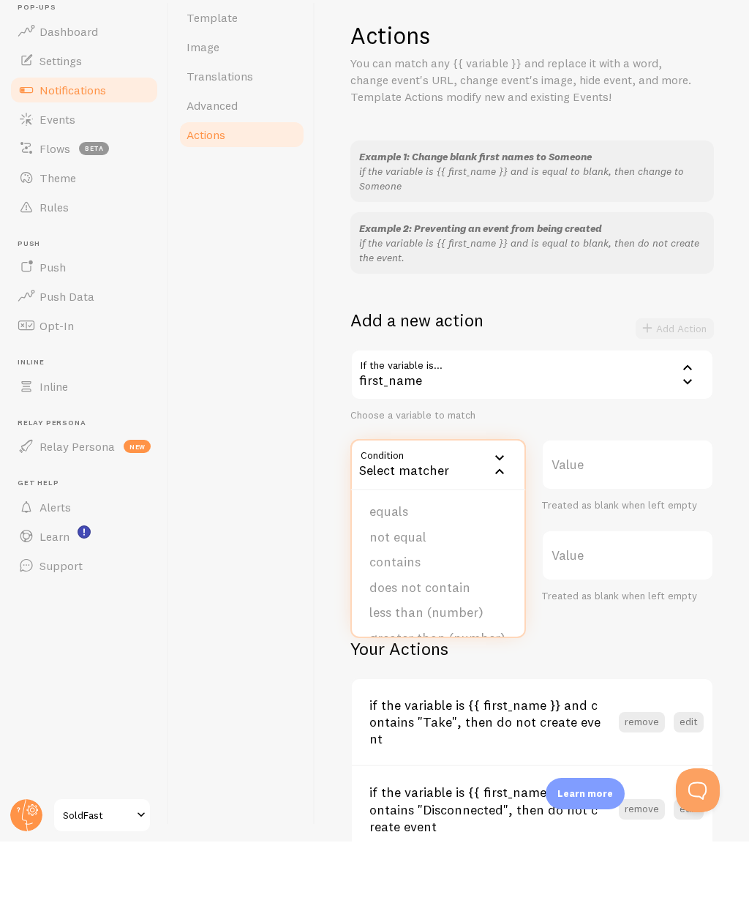
click at [388, 611] on li "contains" at bounding box center [438, 624] width 173 height 26
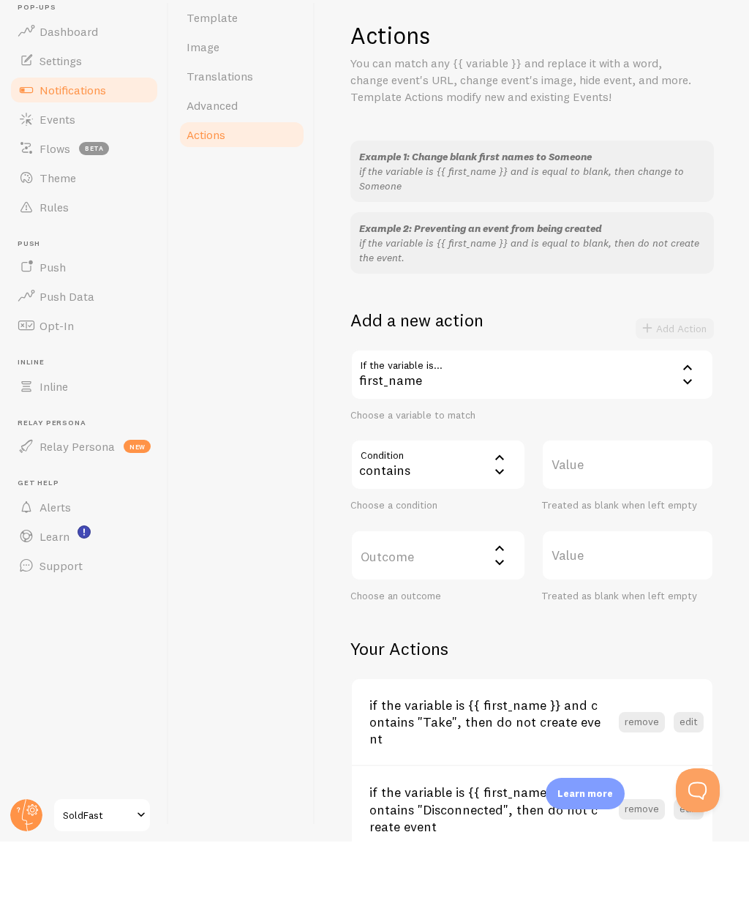
click at [573, 500] on label "Value" at bounding box center [627, 525] width 173 height 51
click at [573, 500] on input "Value" at bounding box center [627, 525] width 173 height 51
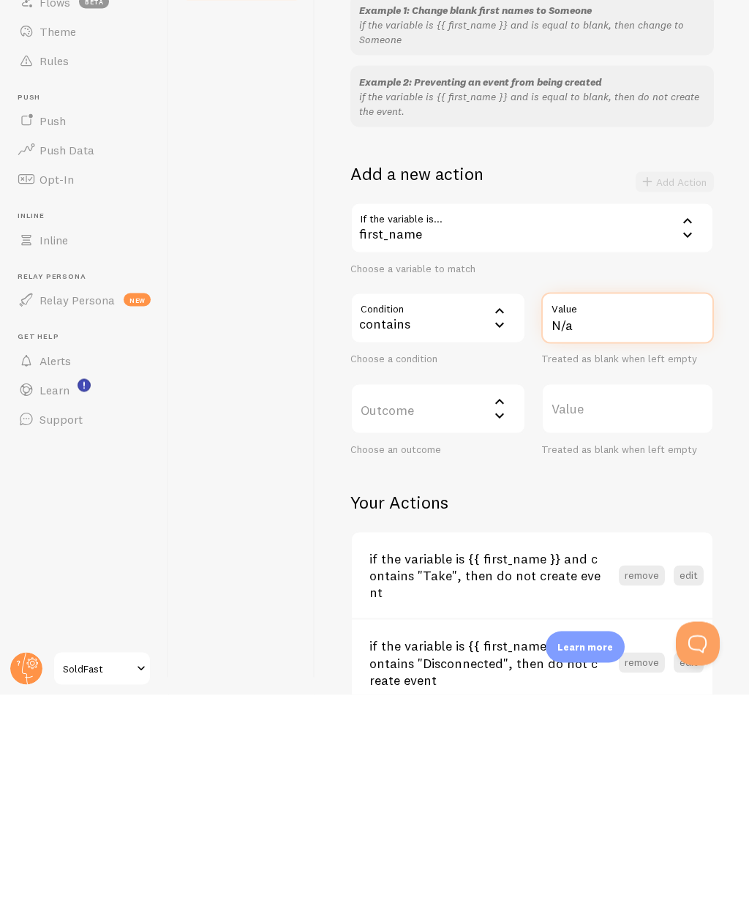
type input "N/a"
click at [435, 591] on label "Outcome" at bounding box center [438, 616] width 176 height 51
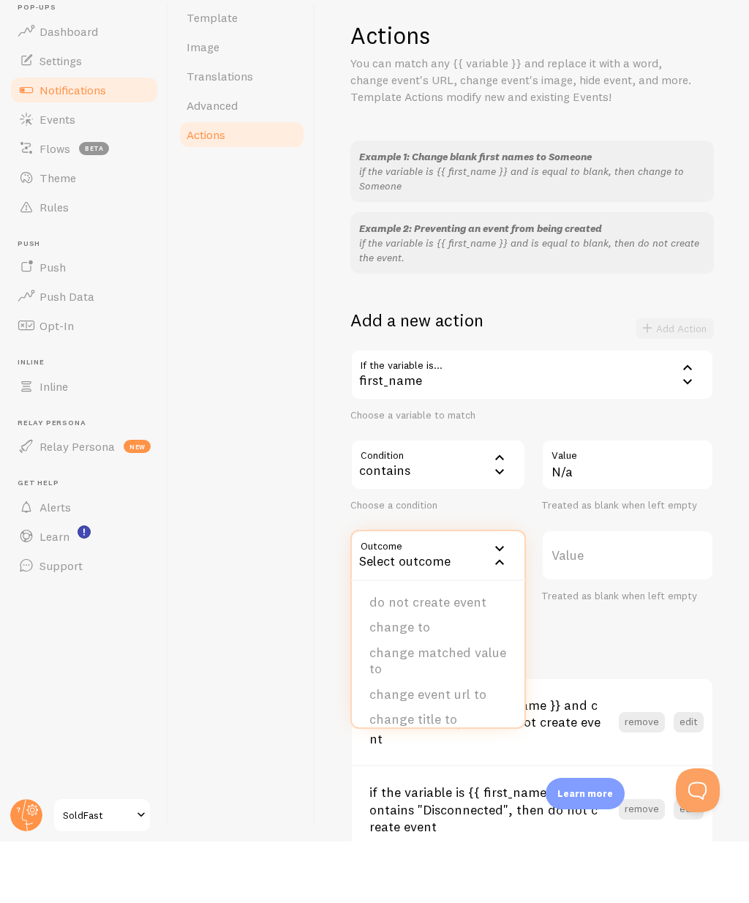
click at [395, 651] on li "do not create event" at bounding box center [438, 664] width 173 height 26
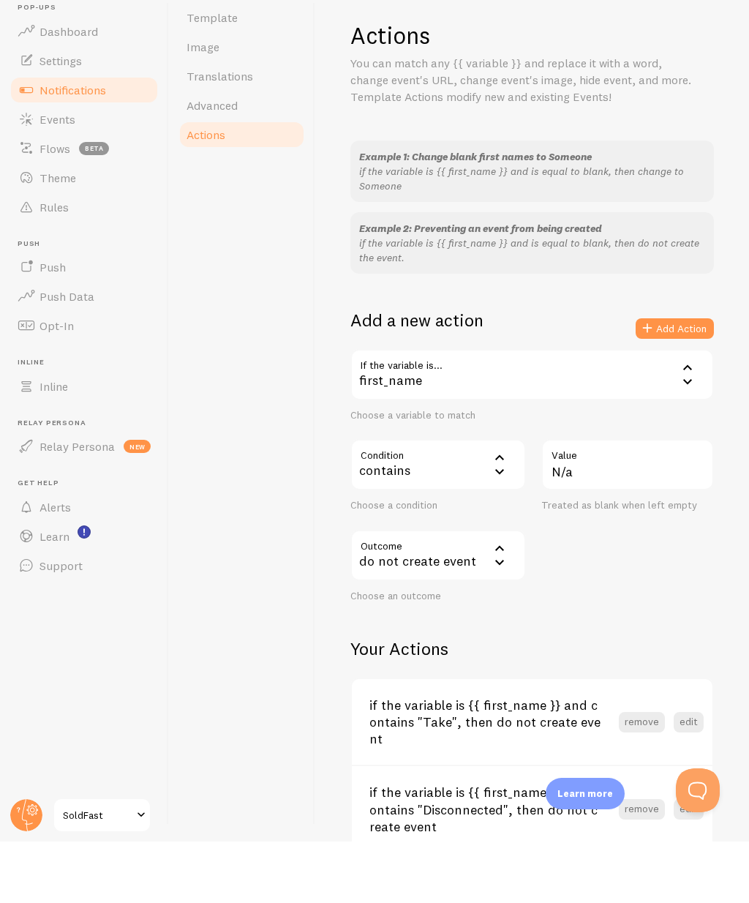
click at [656, 380] on button "Add Action" at bounding box center [675, 390] width 78 height 20
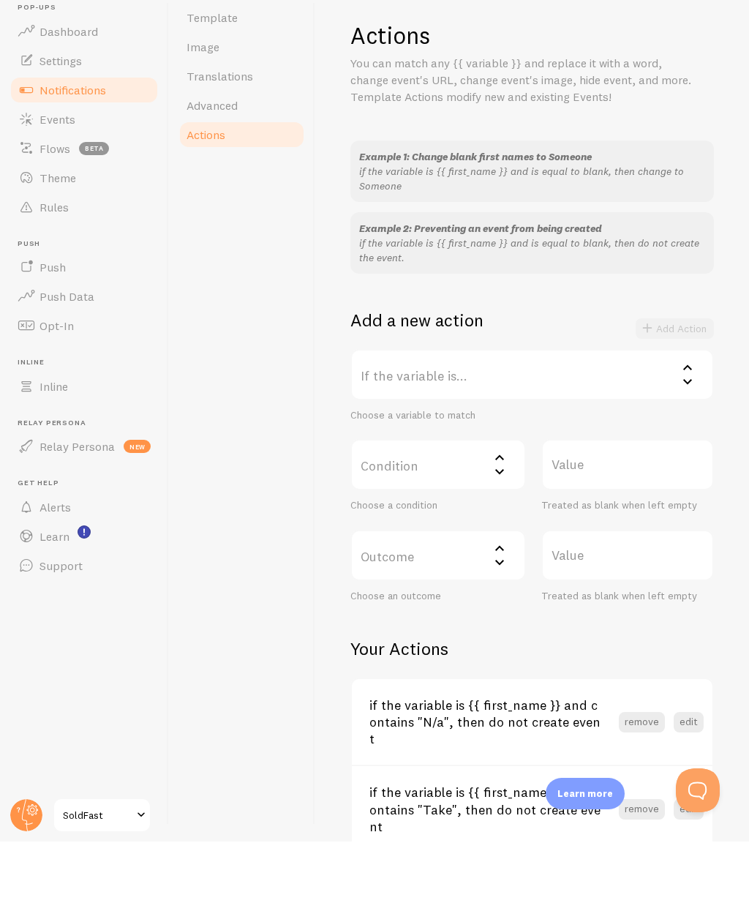
click at [389, 410] on label "If the variable is..." at bounding box center [532, 435] width 364 height 51
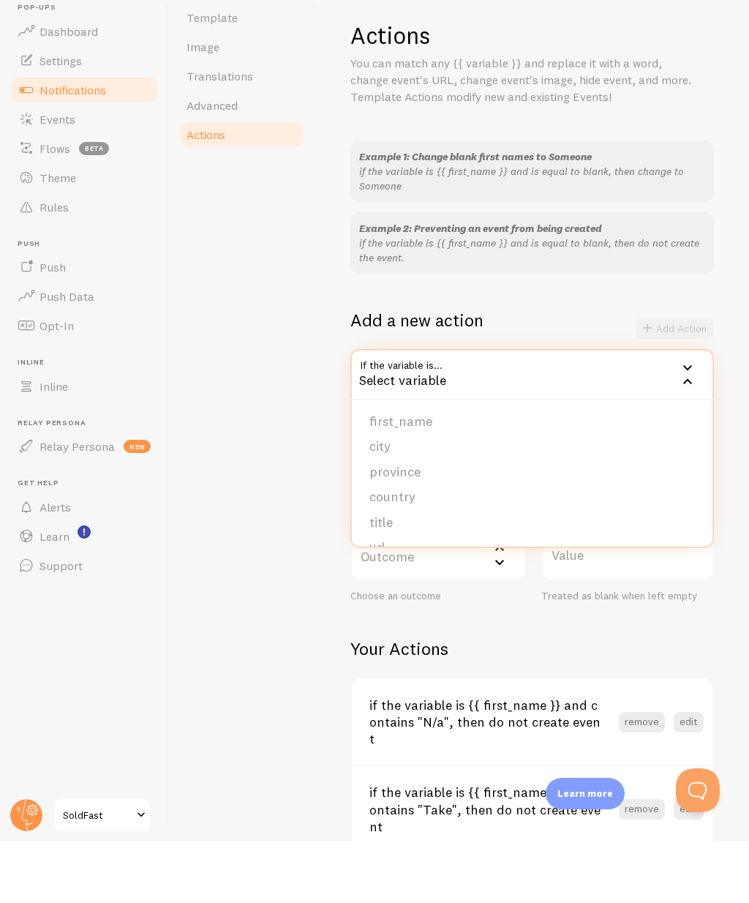
click at [385, 470] on li "first_name" at bounding box center [532, 483] width 361 height 26
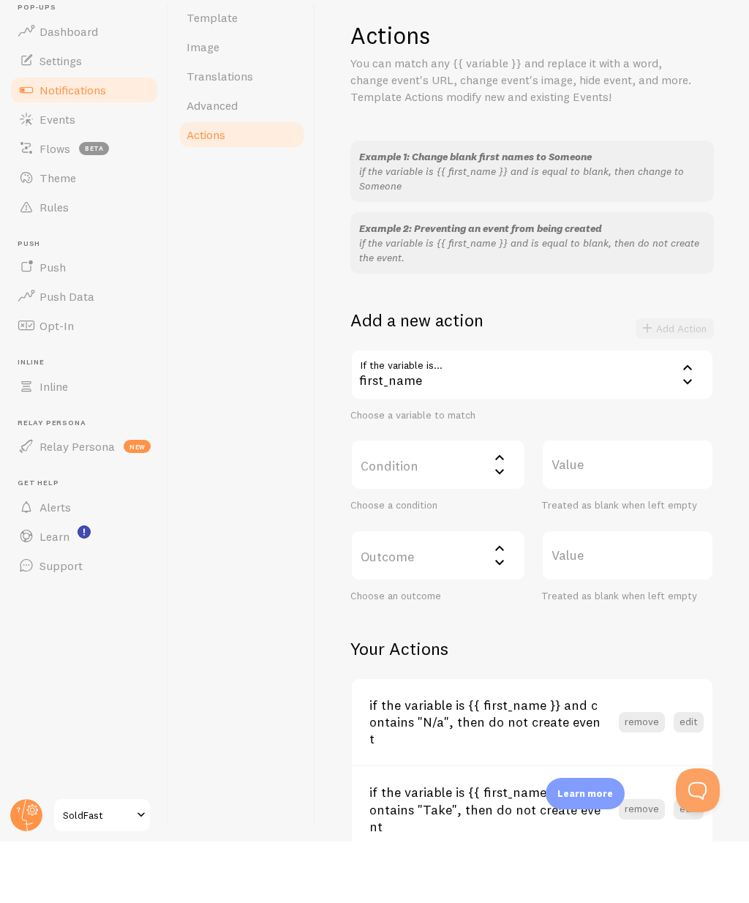
click at [416, 500] on label "Condition" at bounding box center [438, 525] width 176 height 51
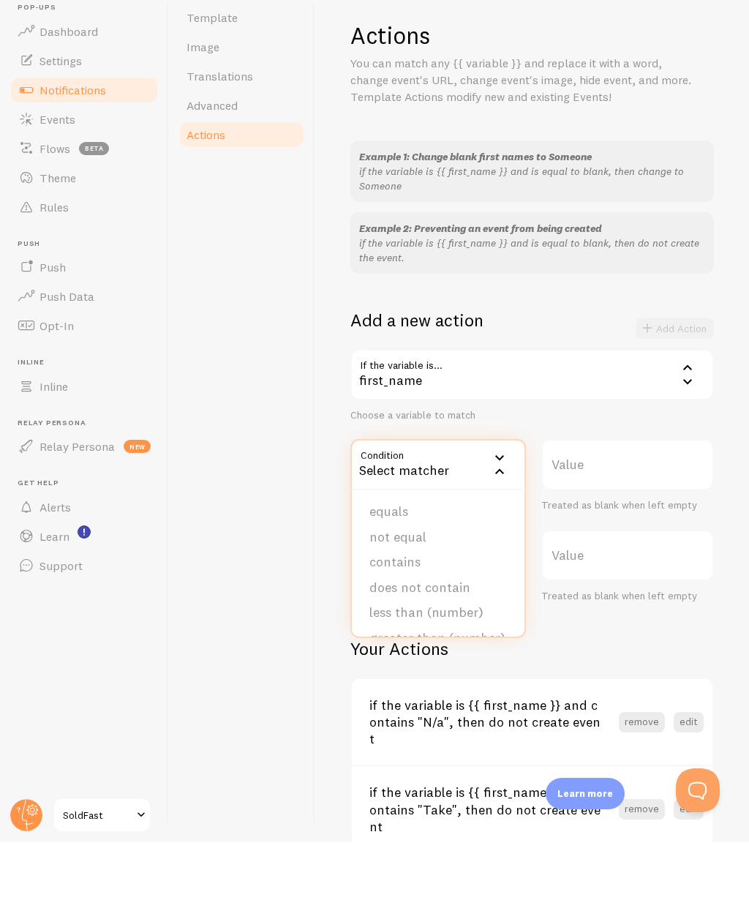
click at [383, 560] on li "equals" at bounding box center [438, 573] width 173 height 26
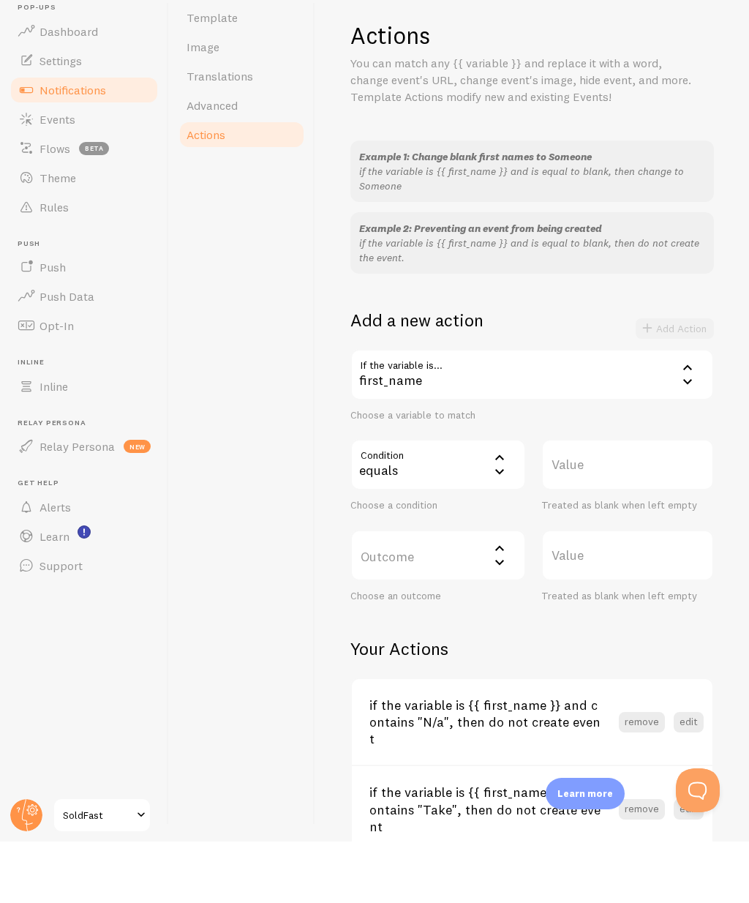
click at [590, 500] on label "Value" at bounding box center [627, 525] width 173 height 51
click at [590, 500] on input "Value" at bounding box center [627, 525] width 173 height 51
type input "Remove"
click at [411, 500] on div "equals" at bounding box center [438, 525] width 176 height 51
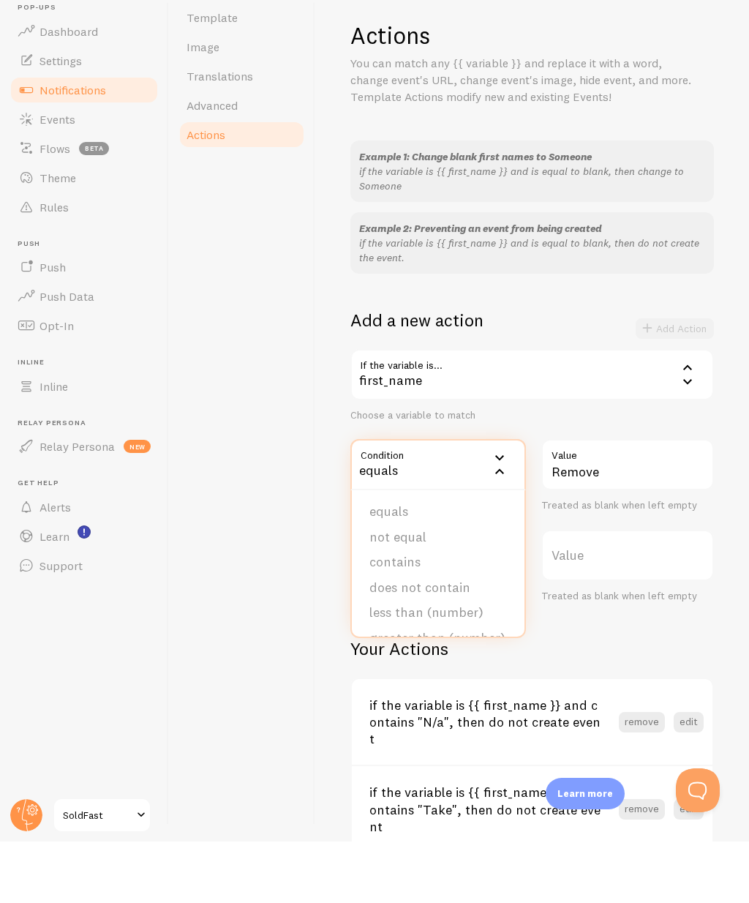
click at [385, 611] on li "contains" at bounding box center [438, 624] width 173 height 26
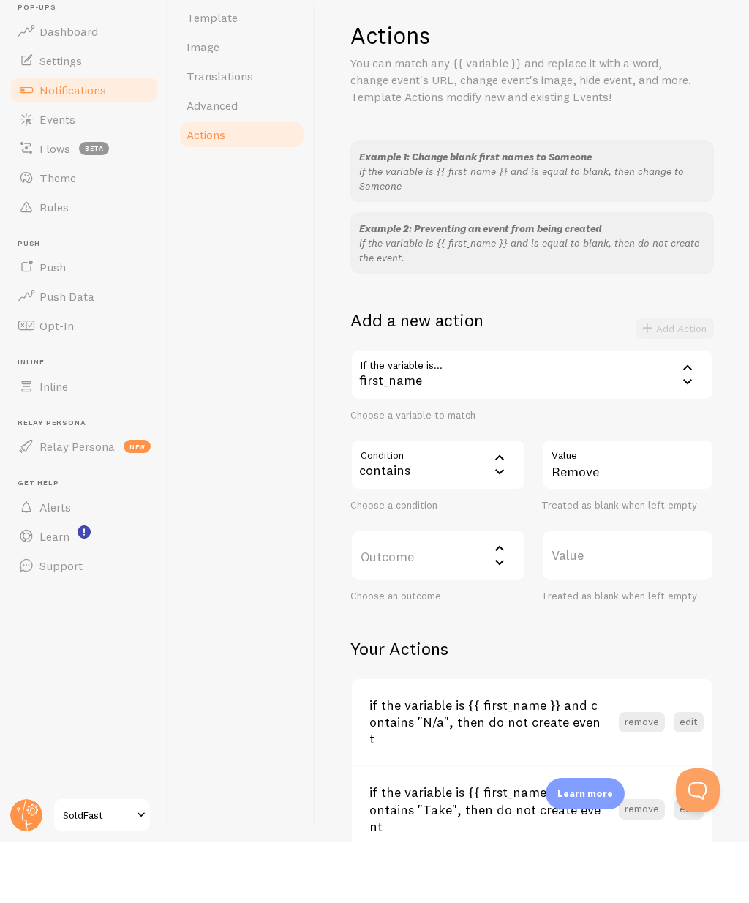
click at [454, 591] on label "Outcome" at bounding box center [438, 616] width 176 height 51
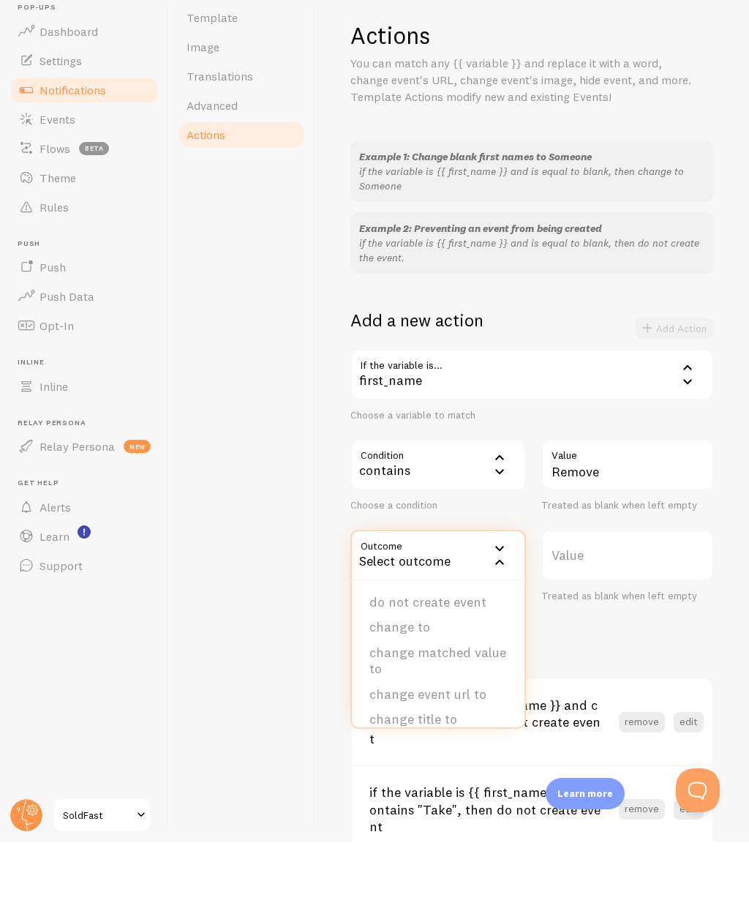
click at [393, 651] on li "do not create event" at bounding box center [438, 664] width 173 height 26
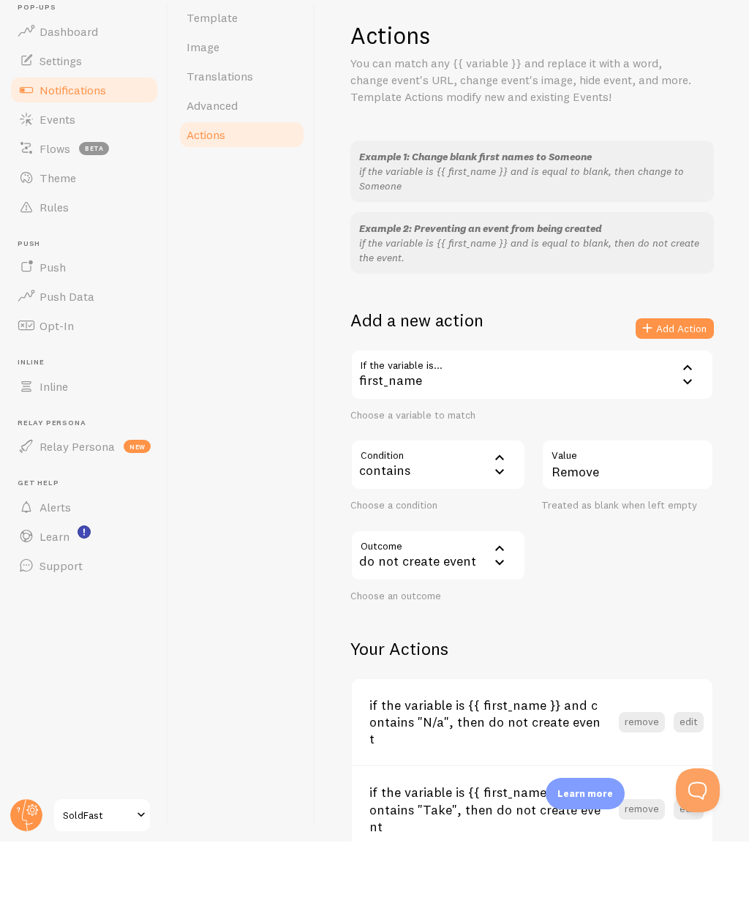
click at [670, 380] on button "Add Action" at bounding box center [675, 390] width 78 height 20
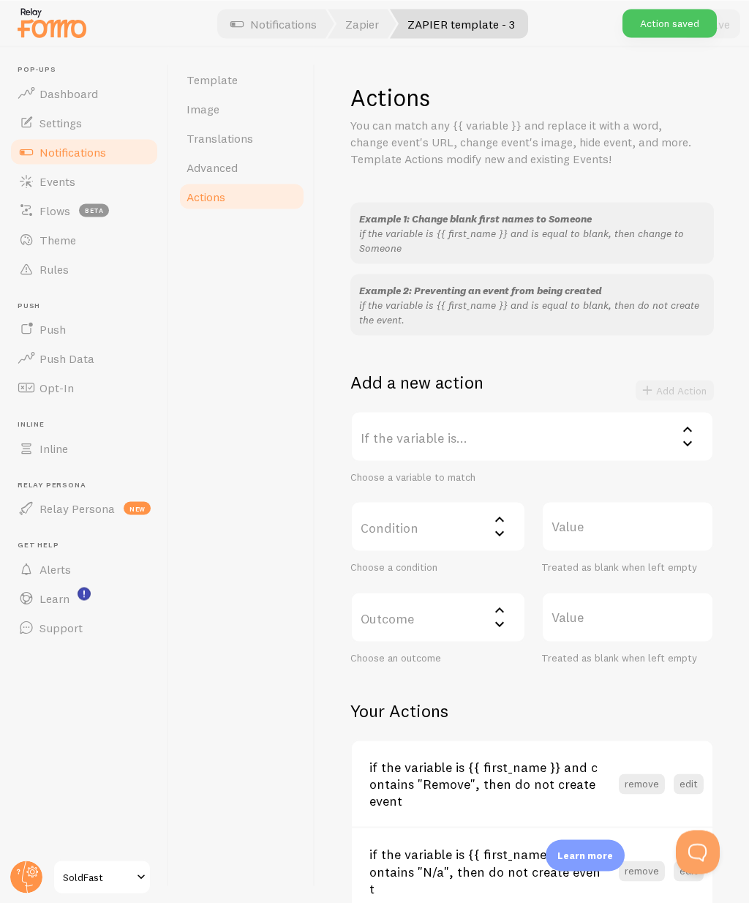
scroll to position [0, 0]
click at [51, 176] on span "Events" at bounding box center [58, 180] width 36 height 15
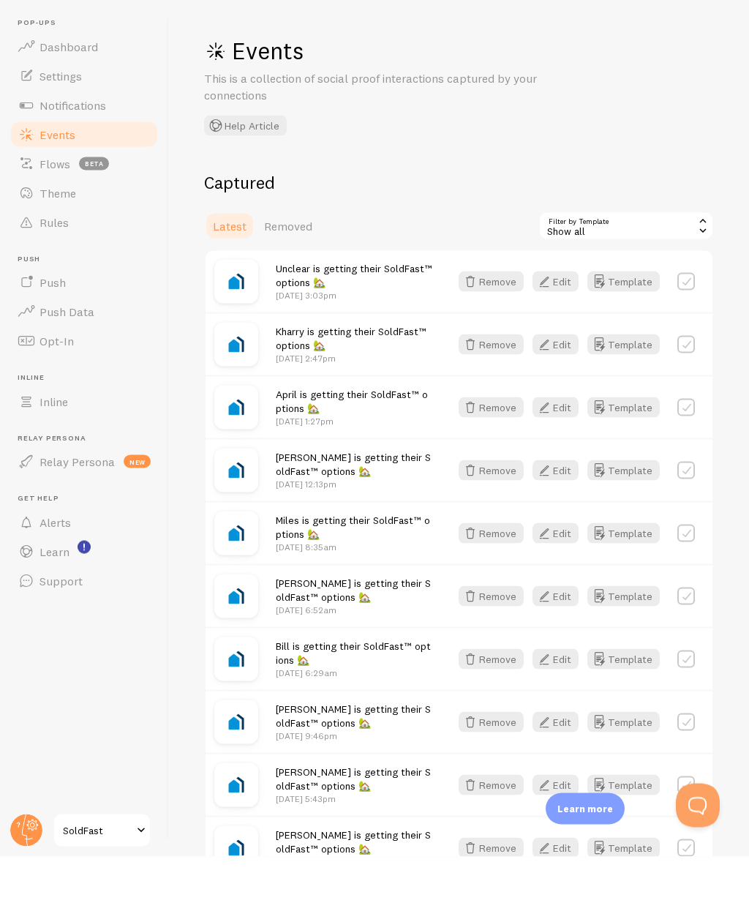
click at [61, 115] on span "Settings" at bounding box center [61, 122] width 42 height 15
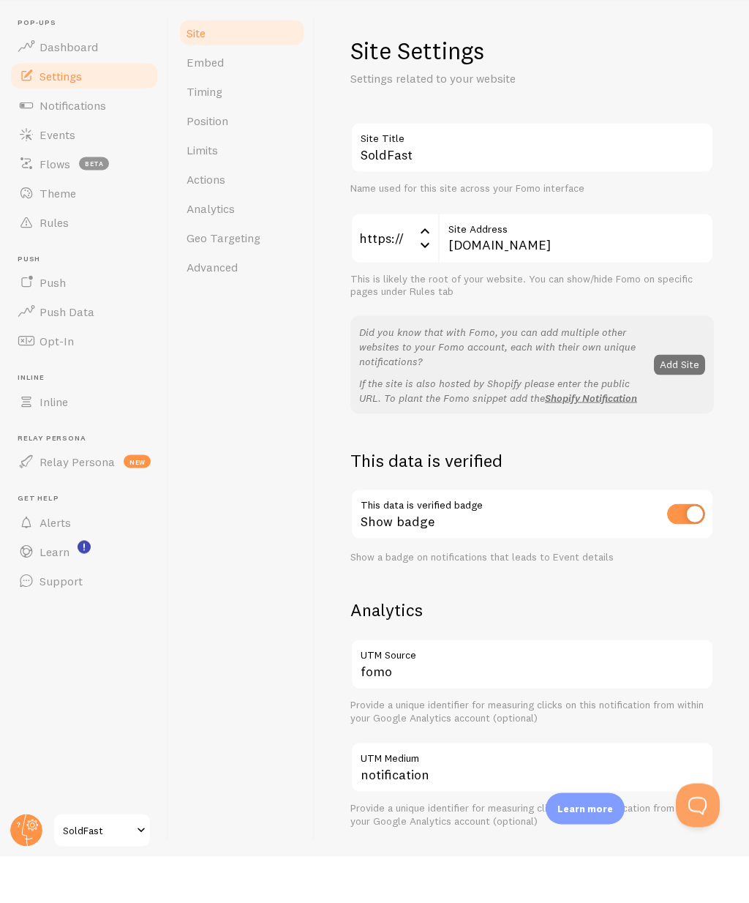
click at [54, 146] on span "Notifications" at bounding box center [73, 151] width 67 height 15
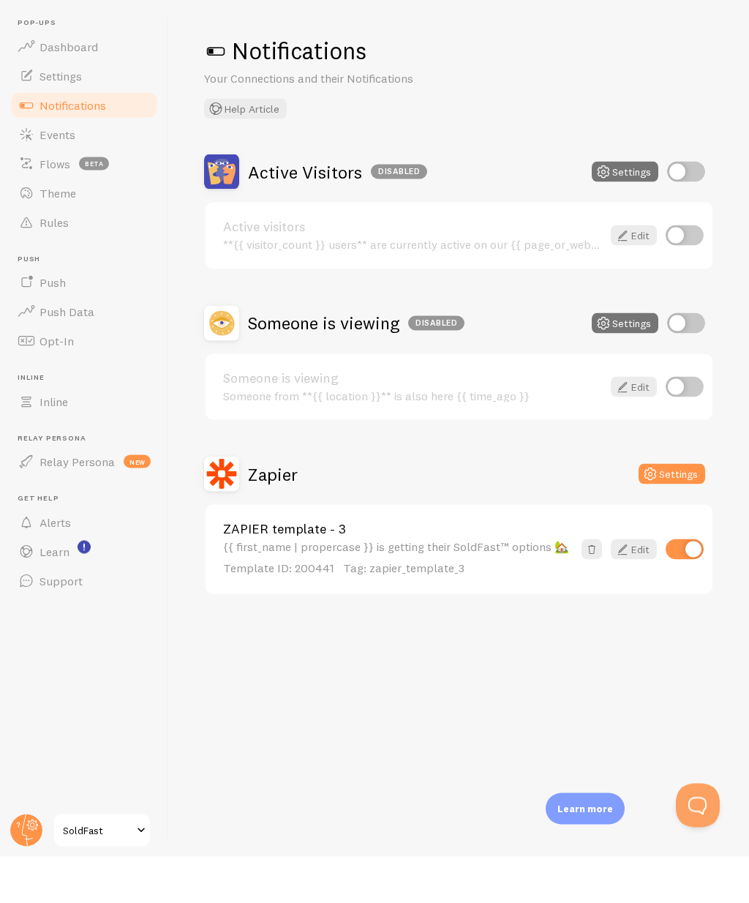
click at [658, 511] on icon at bounding box center [651, 520] width 18 height 18
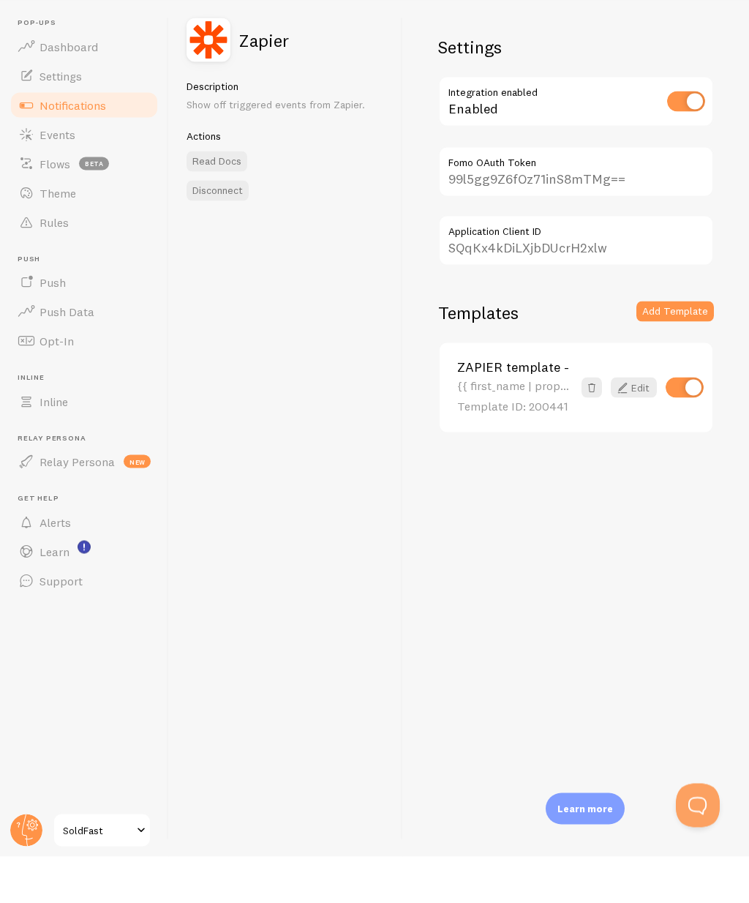
click at [632, 428] on link "Edit" at bounding box center [634, 434] width 46 height 20
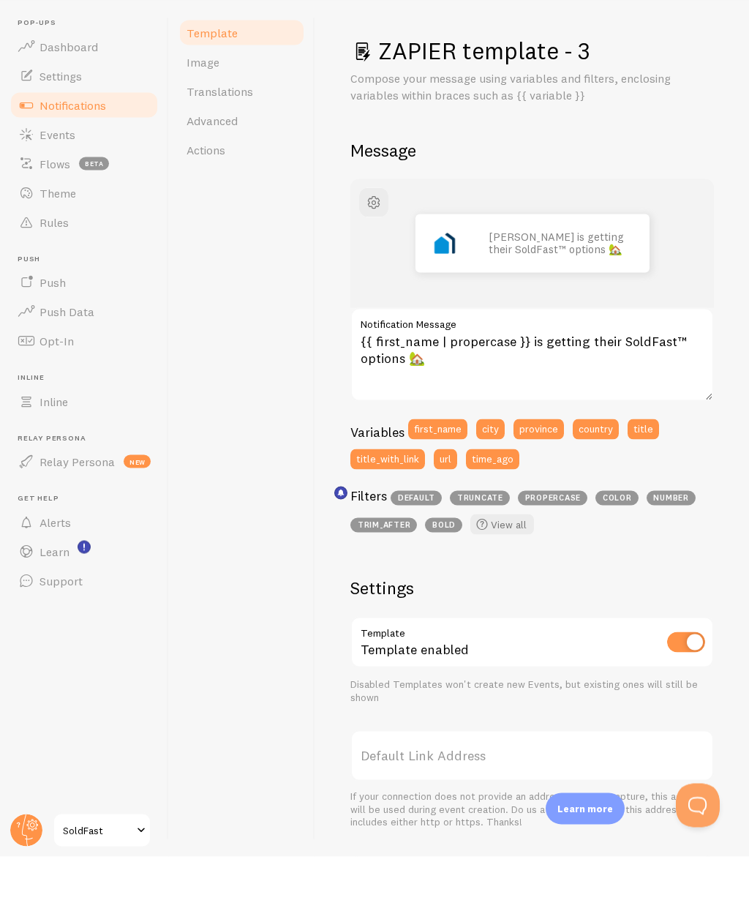
click at [203, 162] on span "Advanced" at bounding box center [212, 166] width 51 height 15
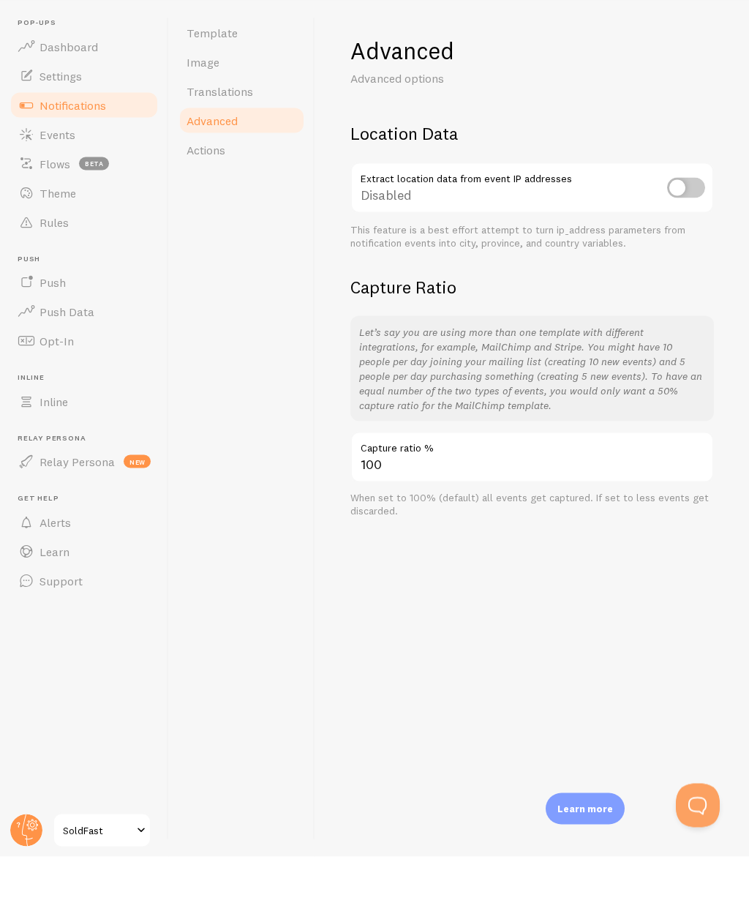
click at [206, 200] on span "Actions" at bounding box center [206, 196] width 39 height 15
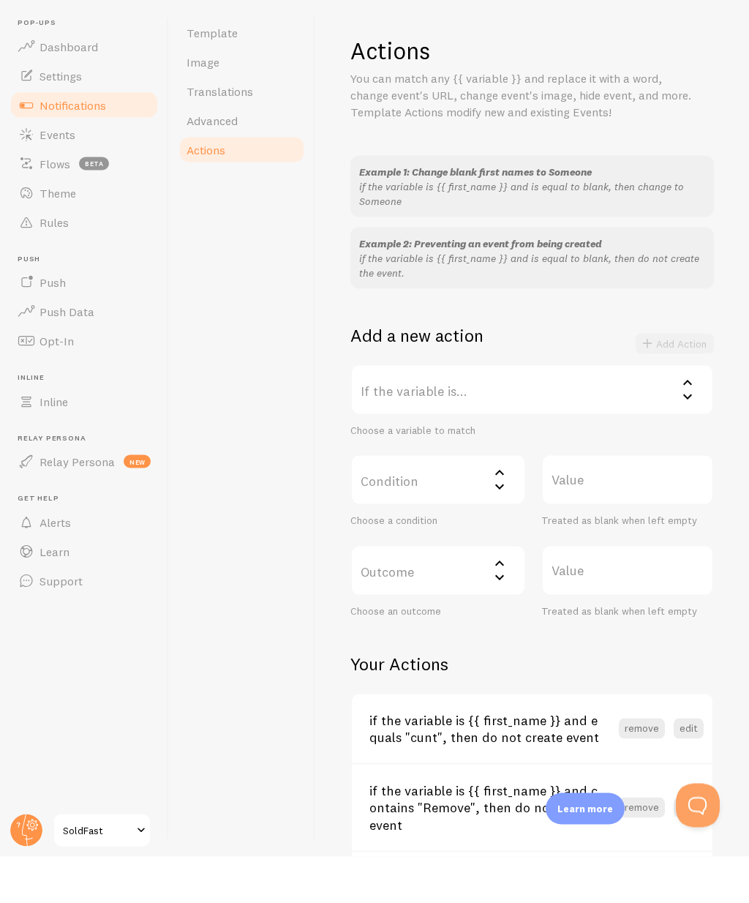
click at [408, 425] on label "If the variable is..." at bounding box center [532, 435] width 364 height 51
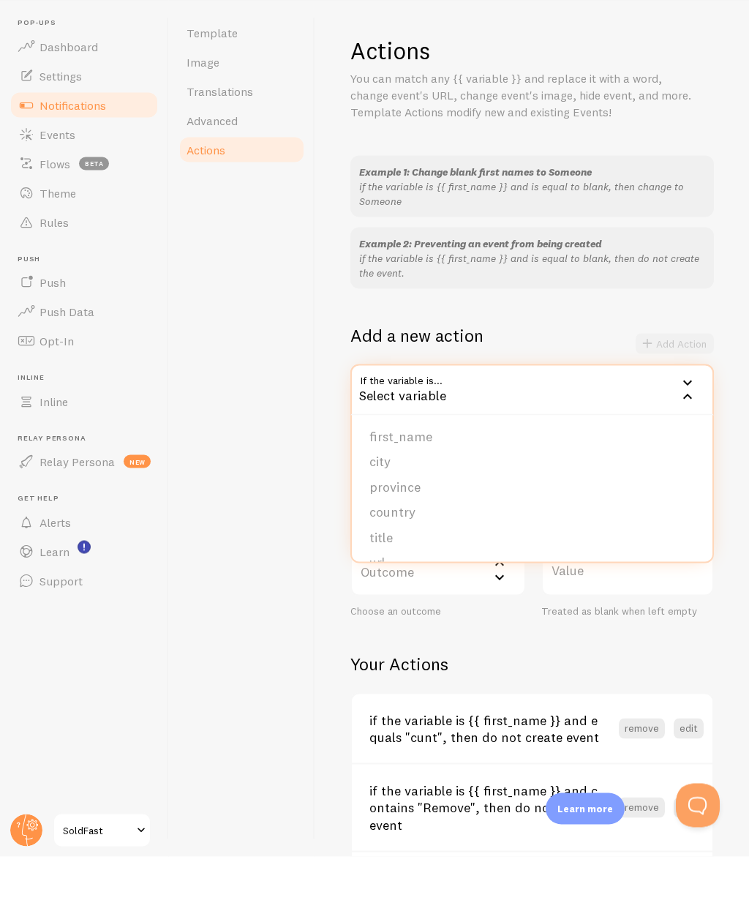
click at [378, 474] on li "first_name" at bounding box center [532, 483] width 361 height 26
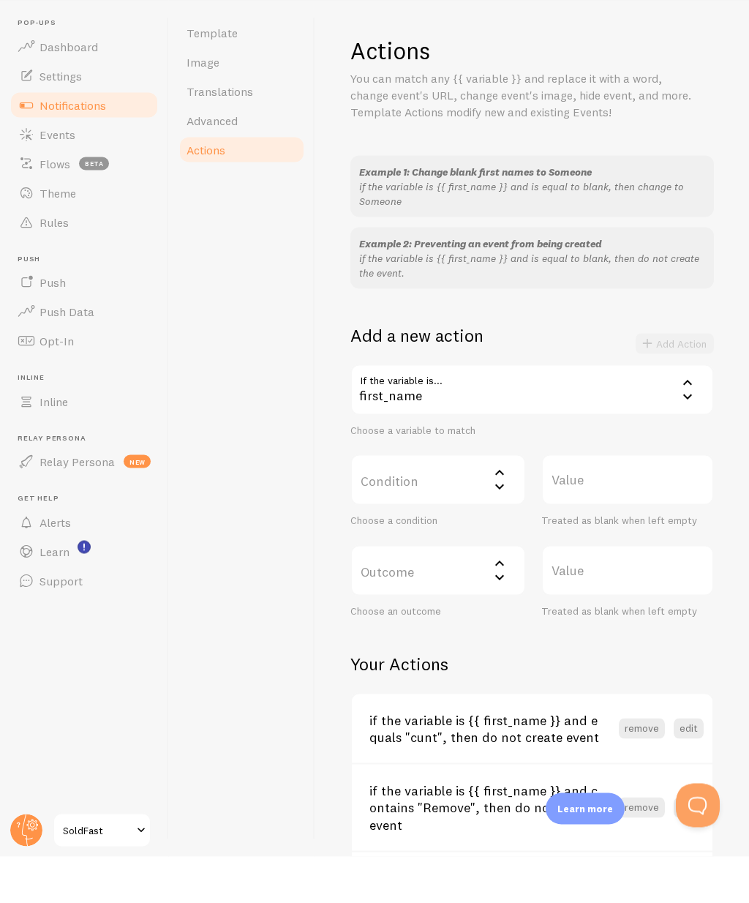
click at [408, 530] on label "Condition" at bounding box center [438, 525] width 176 height 51
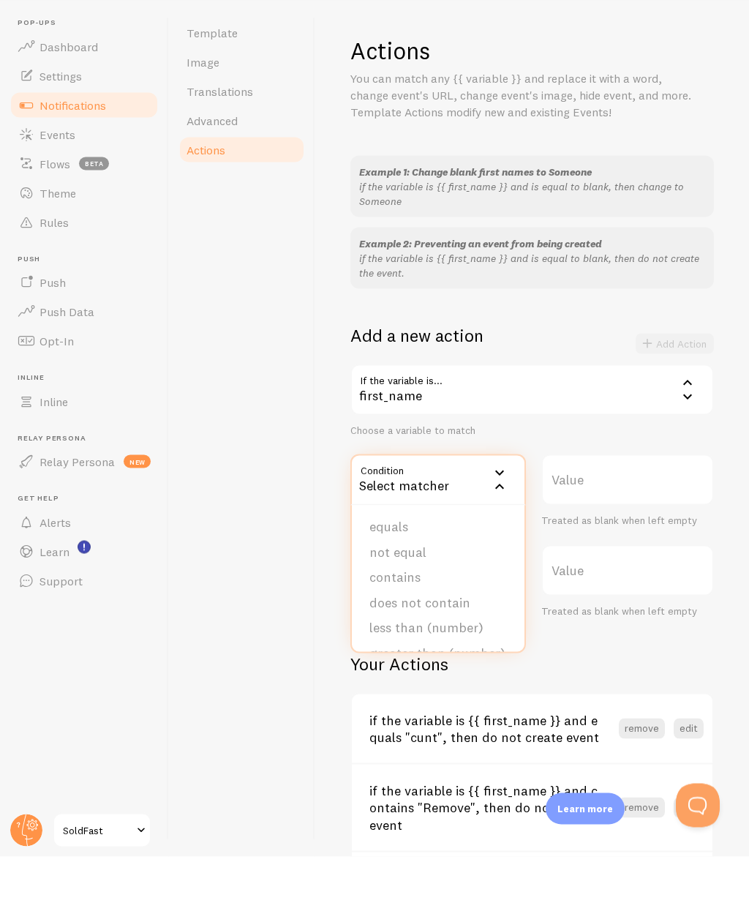
click at [386, 617] on li "contains" at bounding box center [438, 624] width 173 height 26
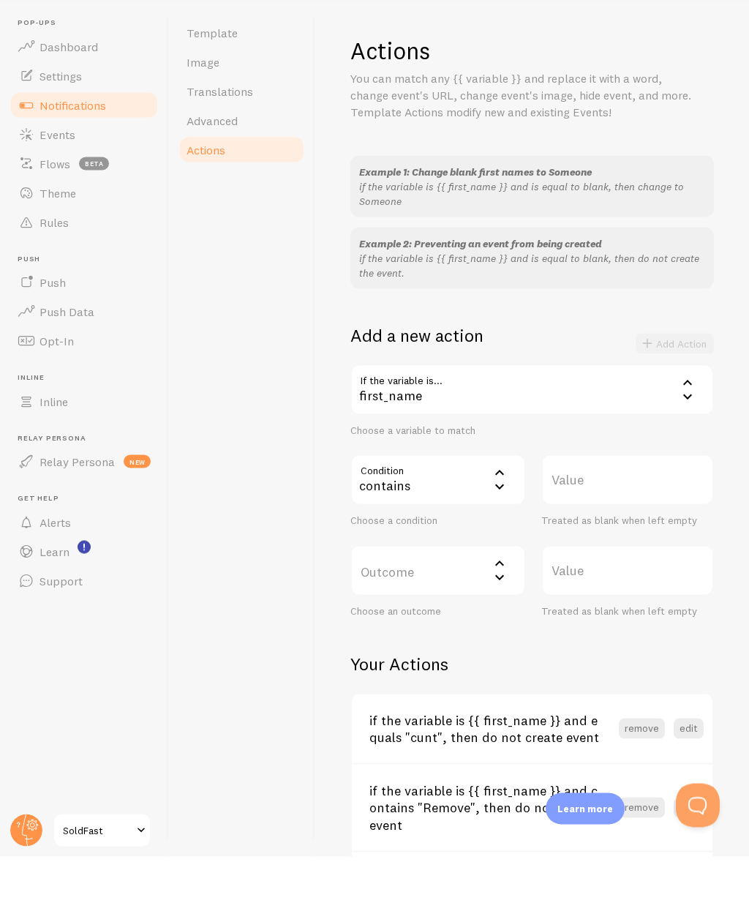
click at [586, 522] on label "Value" at bounding box center [627, 525] width 173 height 51
click at [586, 522] on input "Value" at bounding box center [627, 525] width 173 height 51
type input "R"
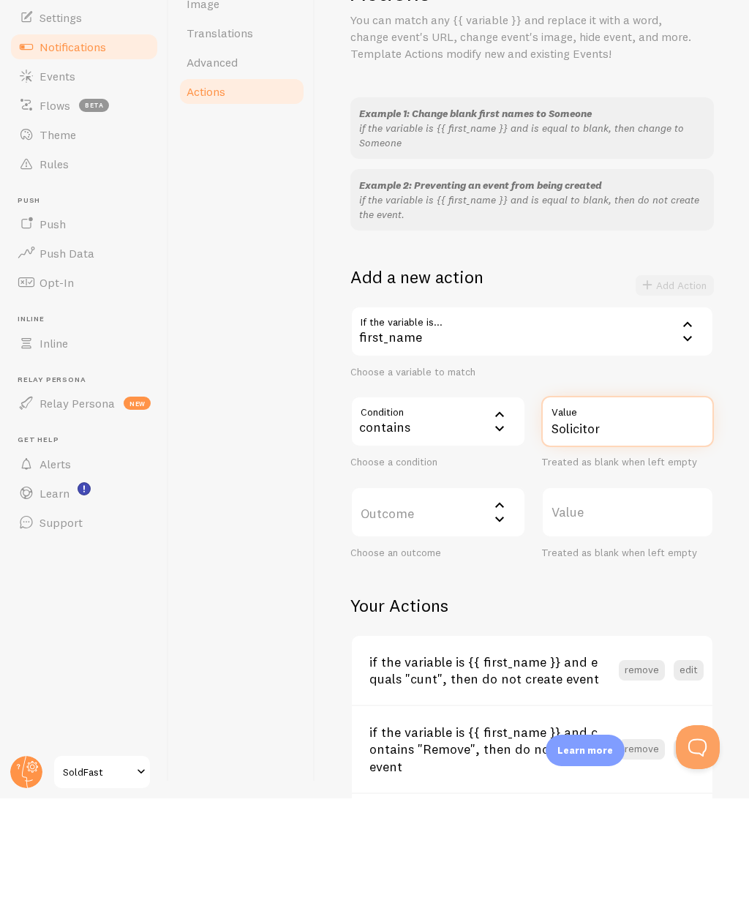
type input "Solicitor"
click at [391, 591] on label "Outcome" at bounding box center [438, 616] width 176 height 51
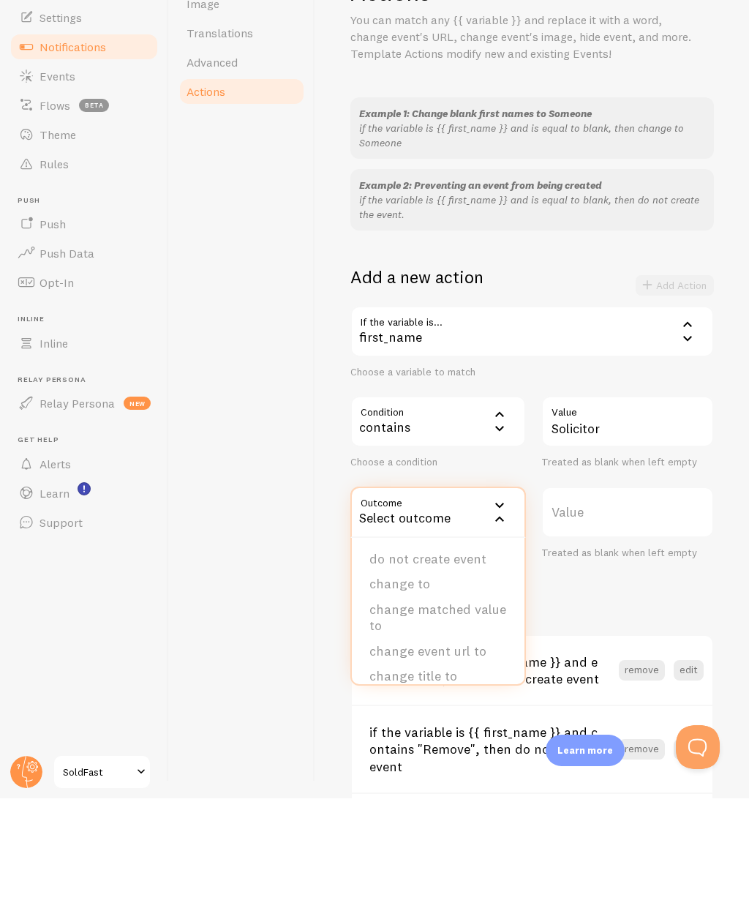
scroll to position [43, 0]
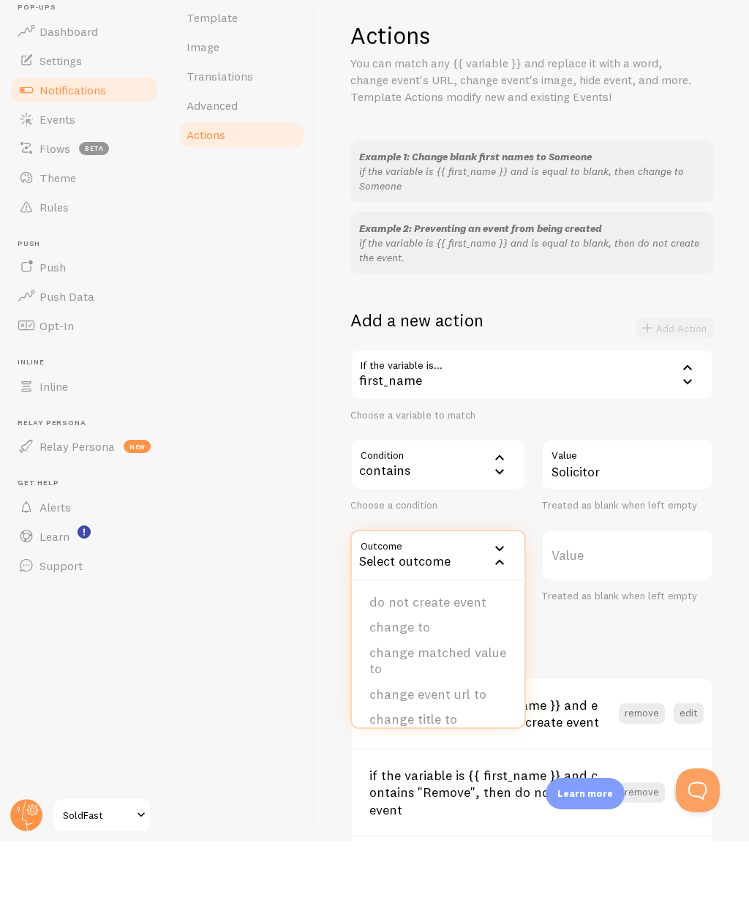
click at [395, 651] on li "do not create event" at bounding box center [438, 664] width 173 height 26
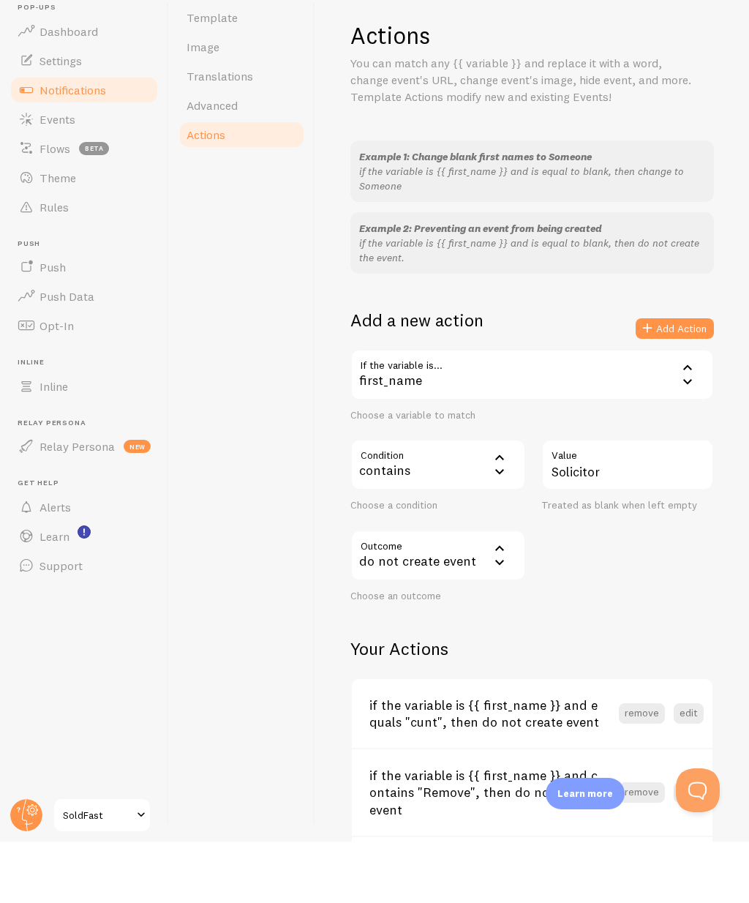
click at [658, 380] on button "Add Action" at bounding box center [675, 390] width 78 height 20
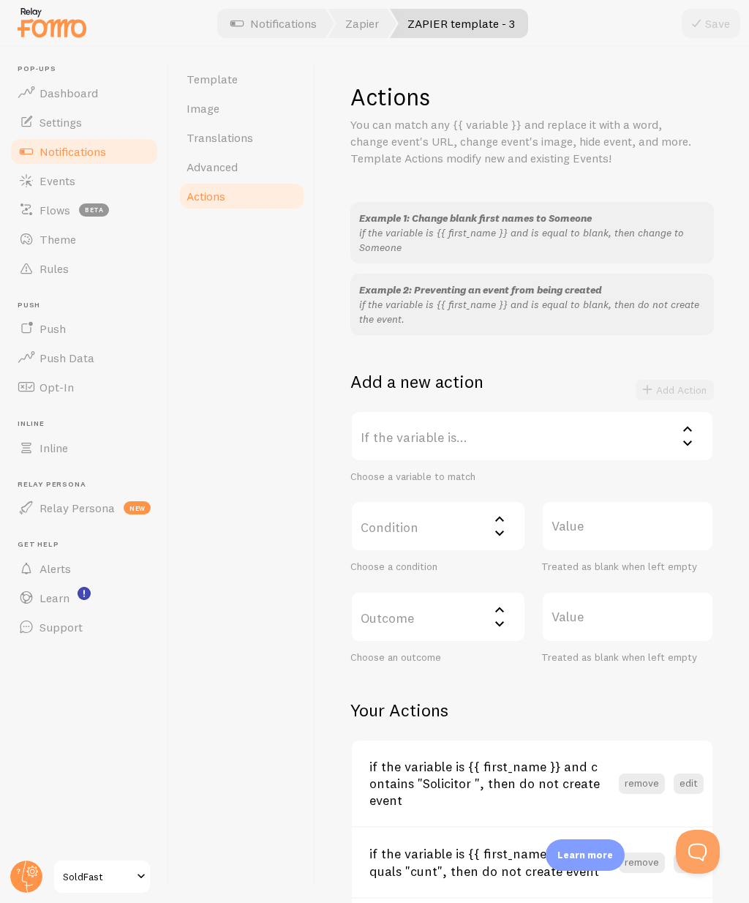
scroll to position [0, 0]
click at [199, 74] on span "Template" at bounding box center [212, 79] width 51 height 15
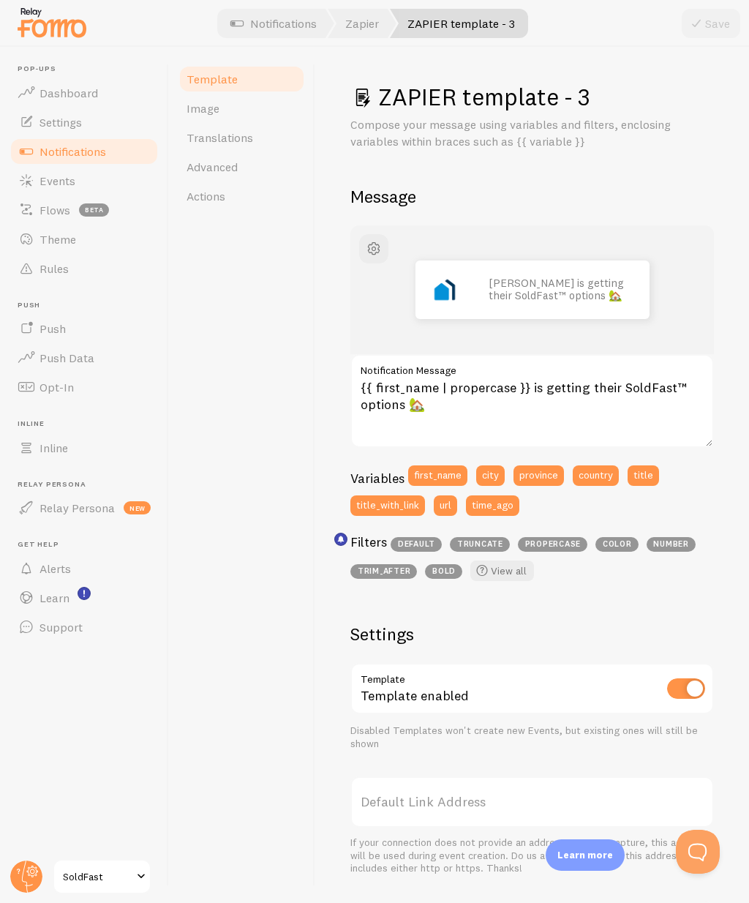
click at [62, 99] on span "Dashboard" at bounding box center [69, 93] width 59 height 15
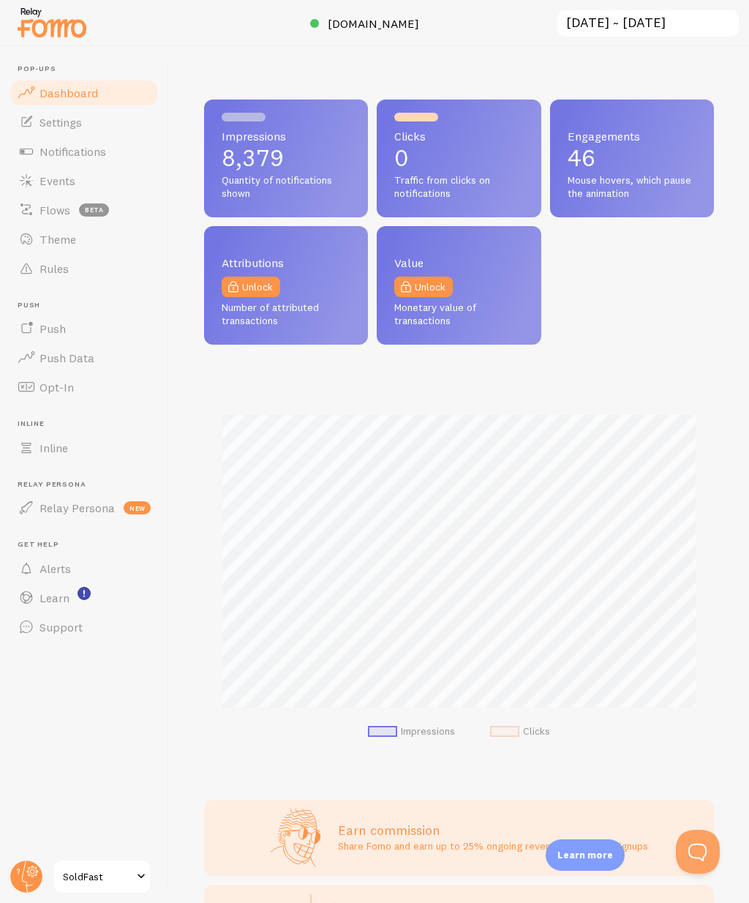
scroll to position [384, 510]
click at [50, 178] on span "Events" at bounding box center [58, 180] width 36 height 15
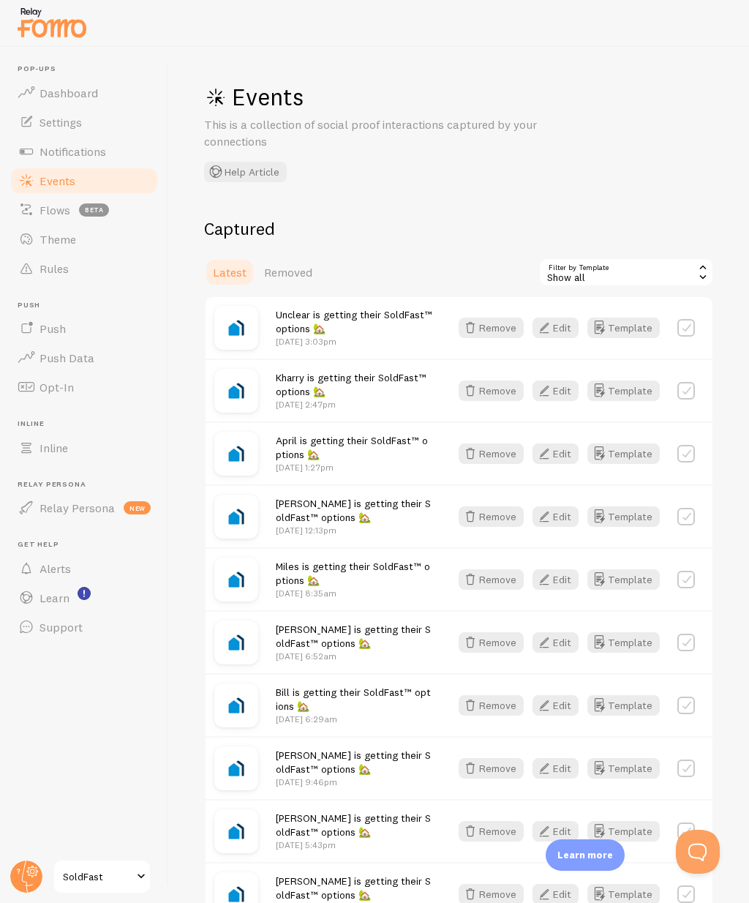
click at [680, 322] on label at bounding box center [686, 328] width 18 height 18
checkbox input "true"
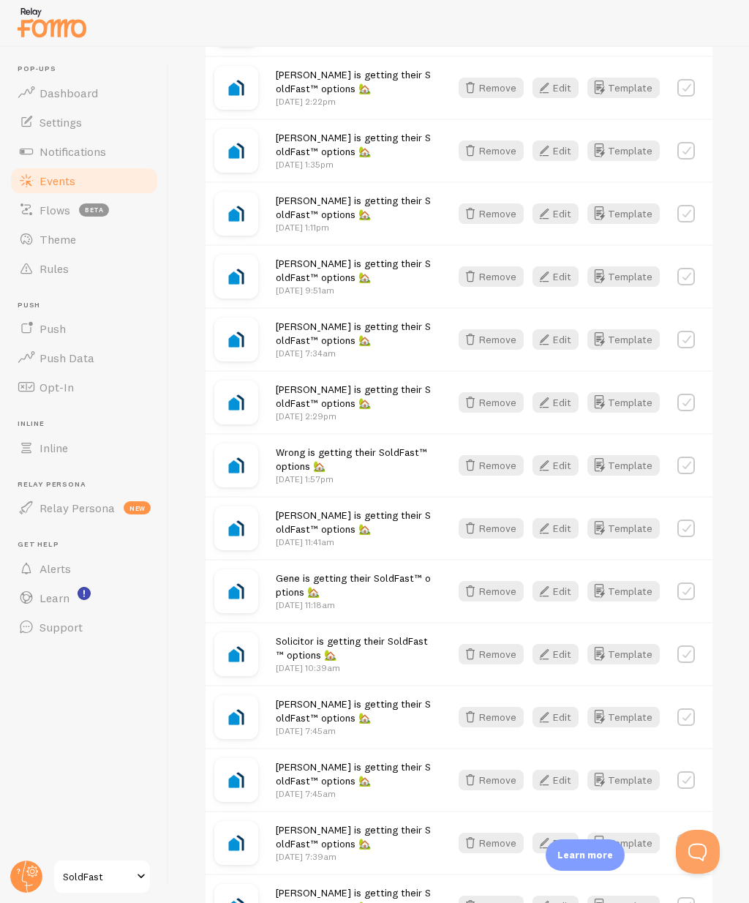
scroll to position [996, 0]
click at [690, 465] on label at bounding box center [686, 465] width 18 height 18
checkbox input "true"
click at [686, 648] on label at bounding box center [686, 654] width 18 height 18
checkbox input "true"
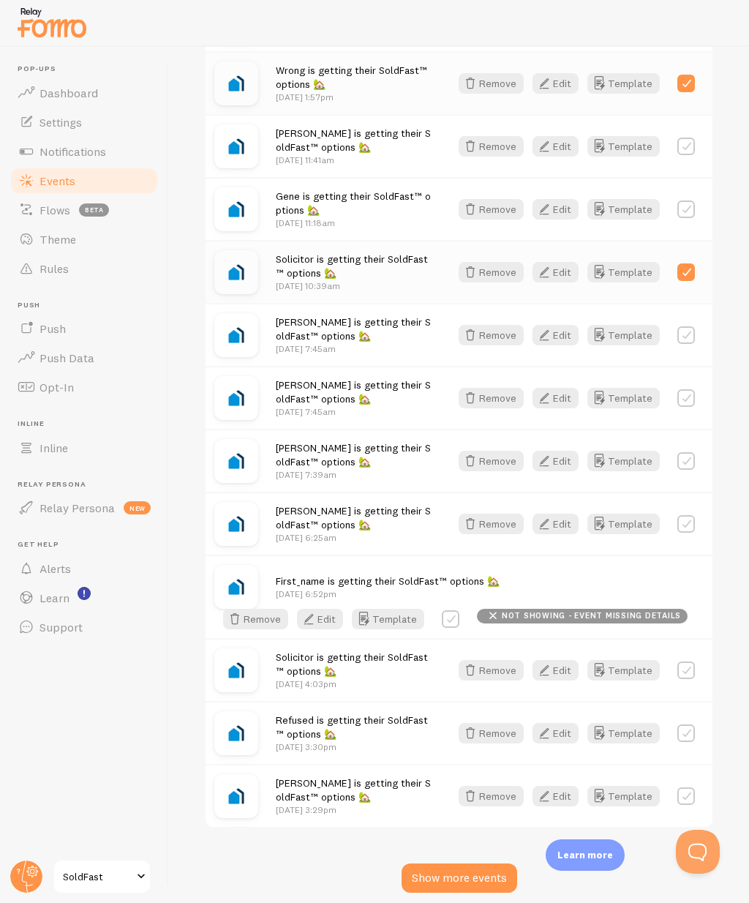
scroll to position [1376, 0]
click at [691, 669] on label at bounding box center [686, 671] width 18 height 18
checkbox input "true"
click at [683, 732] on label at bounding box center [686, 734] width 18 height 18
checkbox input "true"
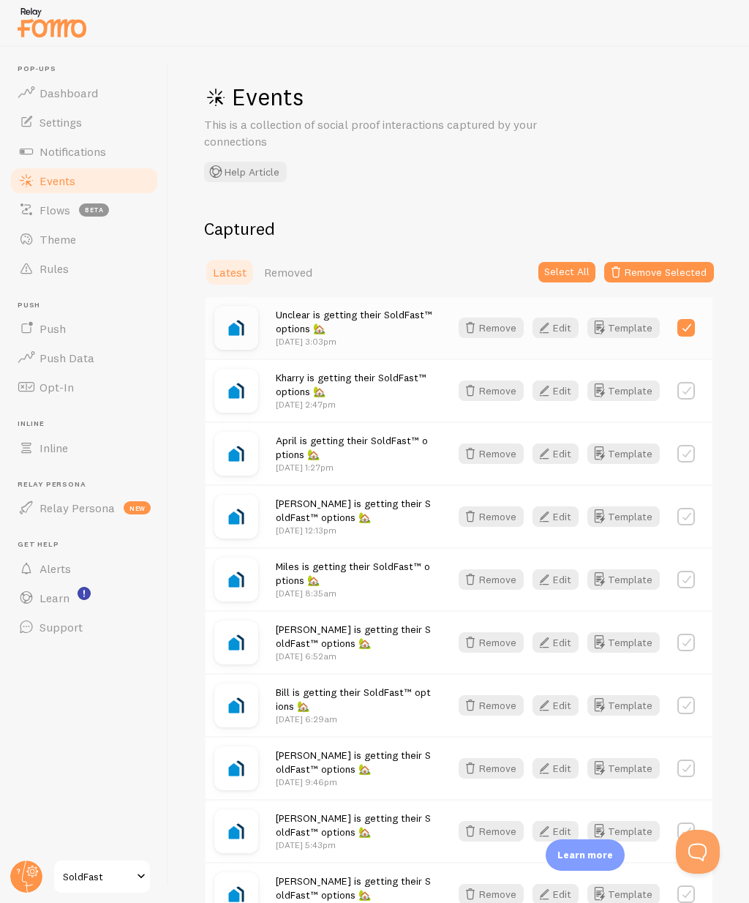
scroll to position [0, 0]
click at [673, 265] on button "Remove Selected" at bounding box center [659, 272] width 110 height 20
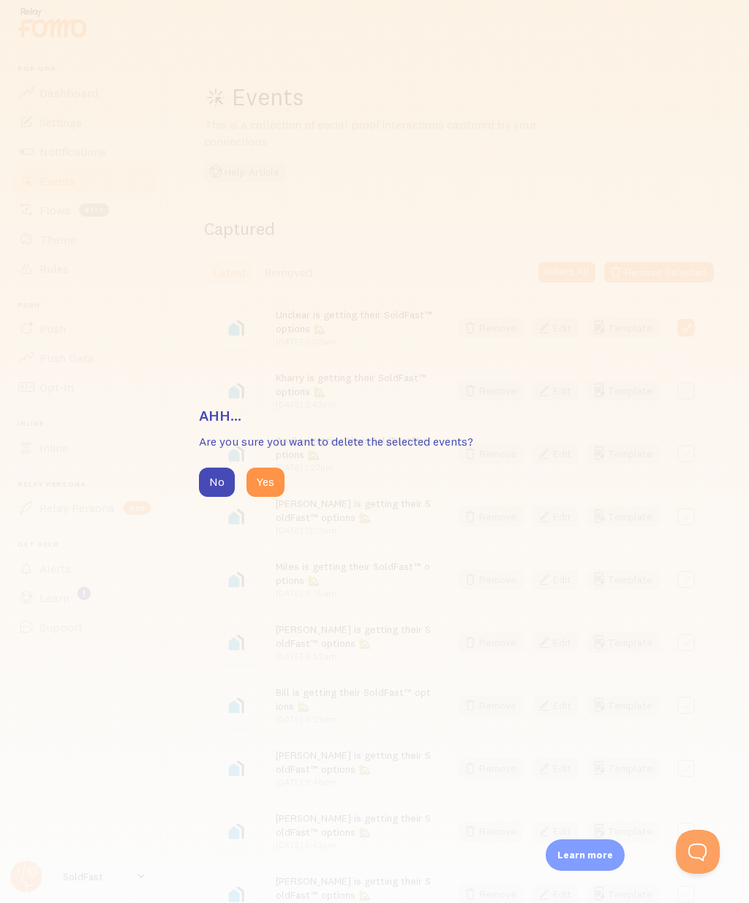
click at [277, 474] on button "Yes" at bounding box center [266, 482] width 38 height 29
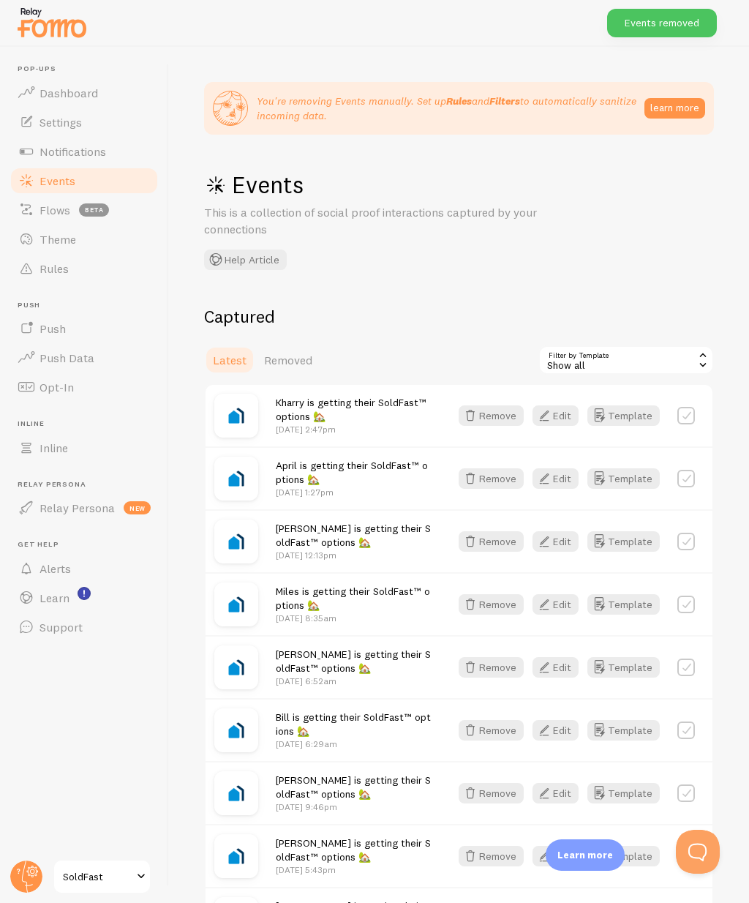
click at [294, 353] on span "Removed" at bounding box center [288, 360] width 48 height 15
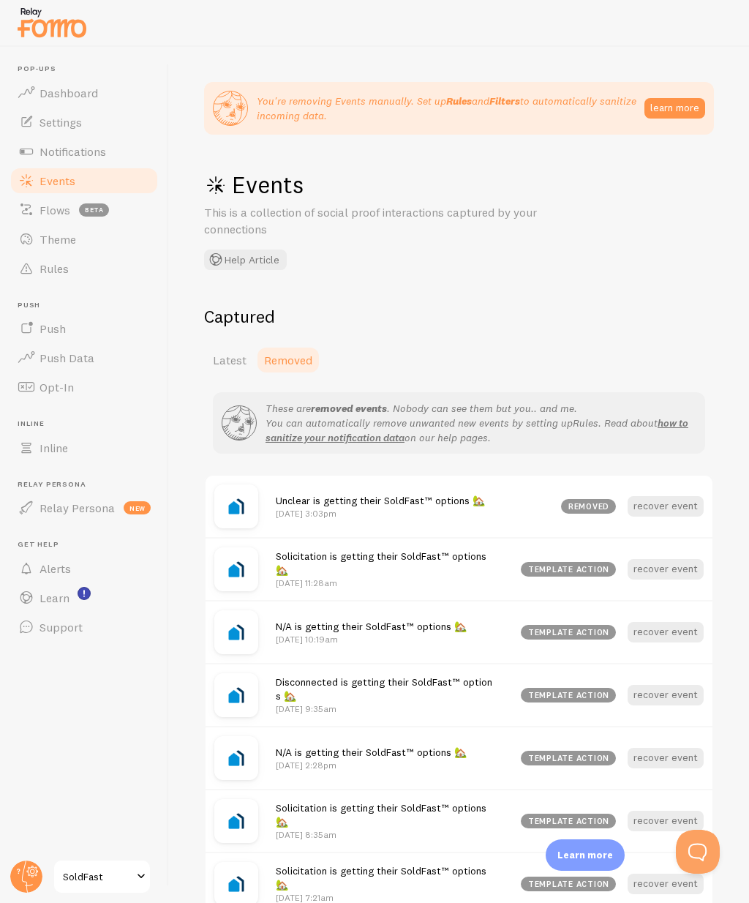
click at [62, 94] on span "Dashboard" at bounding box center [69, 93] width 59 height 15
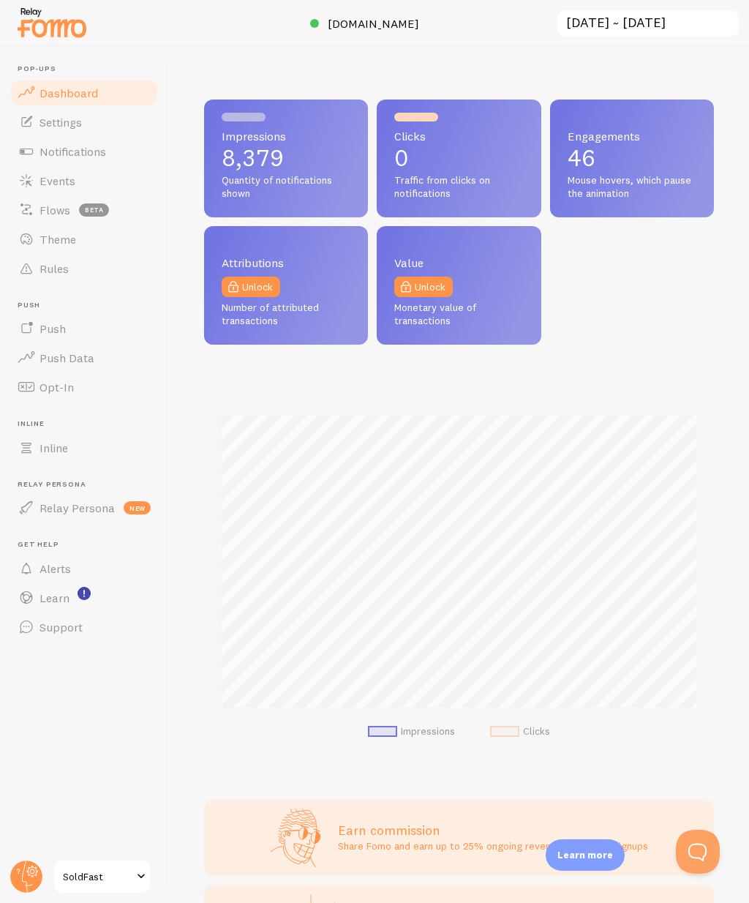
scroll to position [384, 510]
